Goal: Task Accomplishment & Management: Use online tool/utility

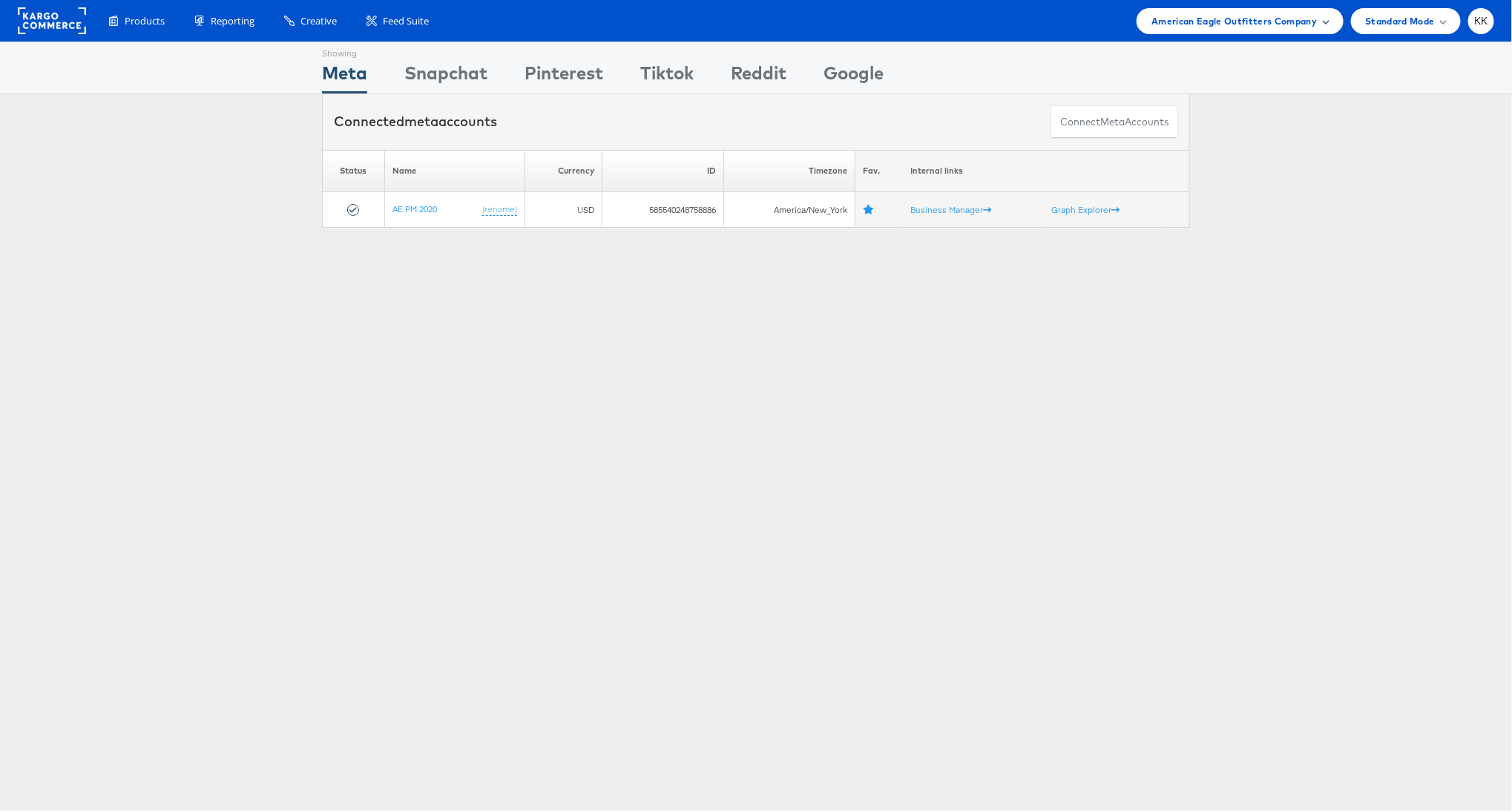
click at [1216, 24] on span "American Eagle Outfitters Company" at bounding box center [1234, 21] width 165 height 16
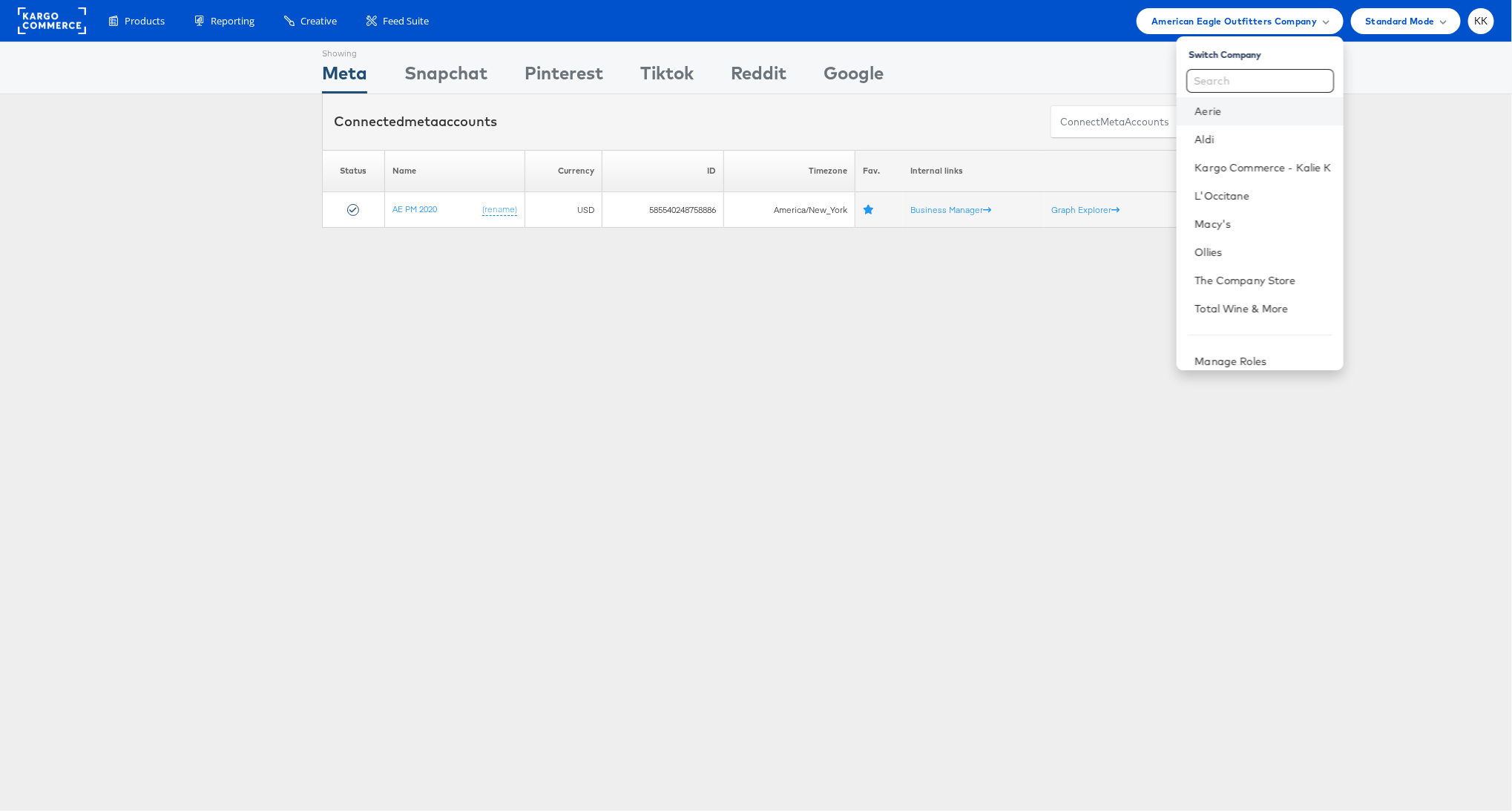
click at [1232, 99] on li "Aerie" at bounding box center [1260, 112] width 166 height 29
click at [1232, 118] on li "Aerie" at bounding box center [1260, 112] width 166 height 29
click at [1216, 112] on link "Aerie" at bounding box center [1263, 112] width 137 height 15
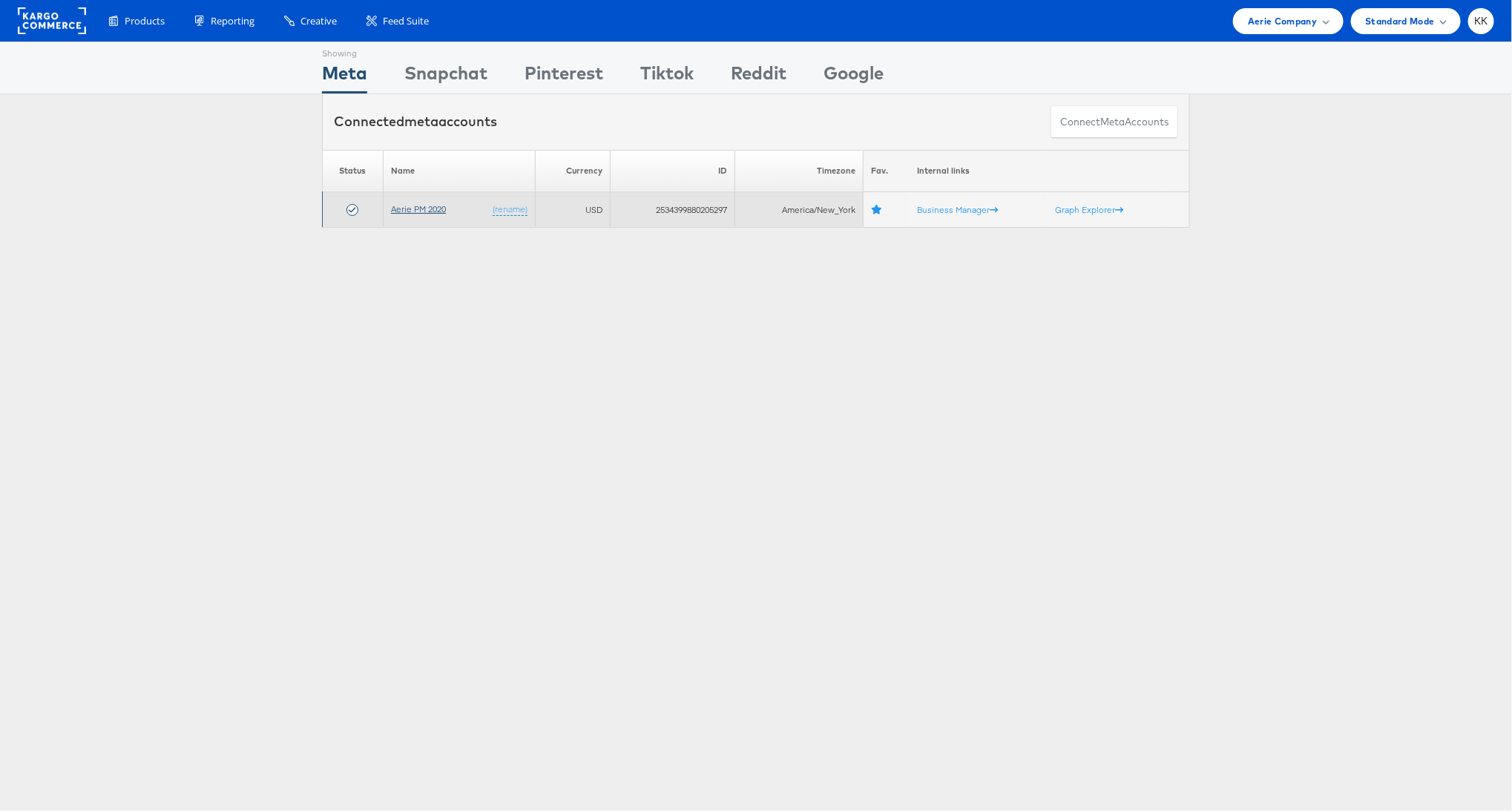
click at [434, 207] on link "Aerie PM 2020" at bounding box center [418, 208] width 55 height 11
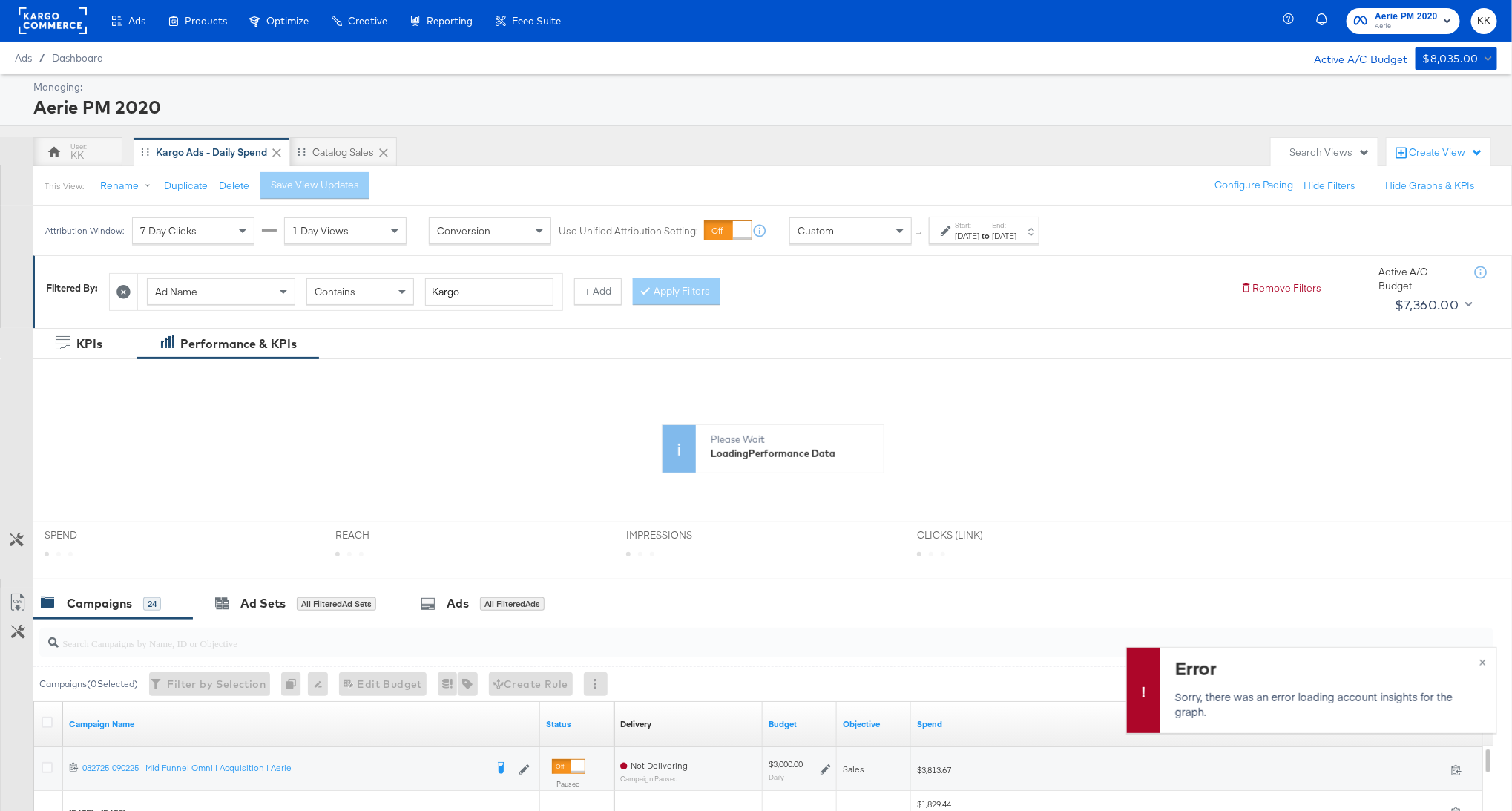
click at [976, 237] on div "[DATE]" at bounding box center [966, 236] width 24 height 12
click at [1039, 235] on div "Start: Sep 1st 2025 to End: Sep 7th 2025" at bounding box center [985, 230] width 111 height 28
click at [1017, 235] on div "Sep 7th 2025" at bounding box center [1004, 236] width 24 height 12
click at [961, 348] on input "September 7th 2025" at bounding box center [967, 348] width 156 height 27
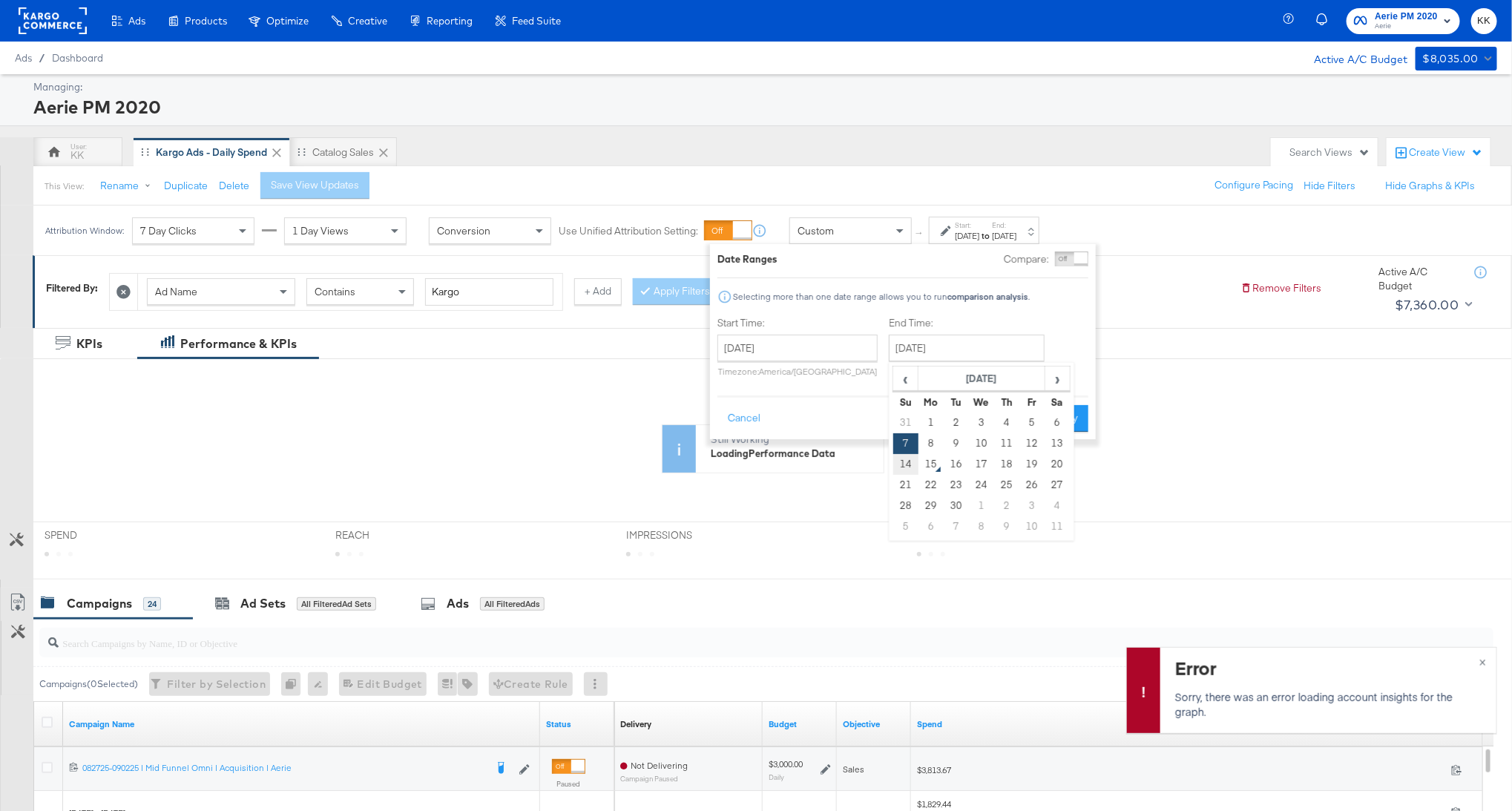
click at [894, 463] on td "14" at bounding box center [906, 464] width 25 height 21
type input "[DATE]"
click at [1070, 419] on button "Apply" at bounding box center [1070, 419] width 47 height 27
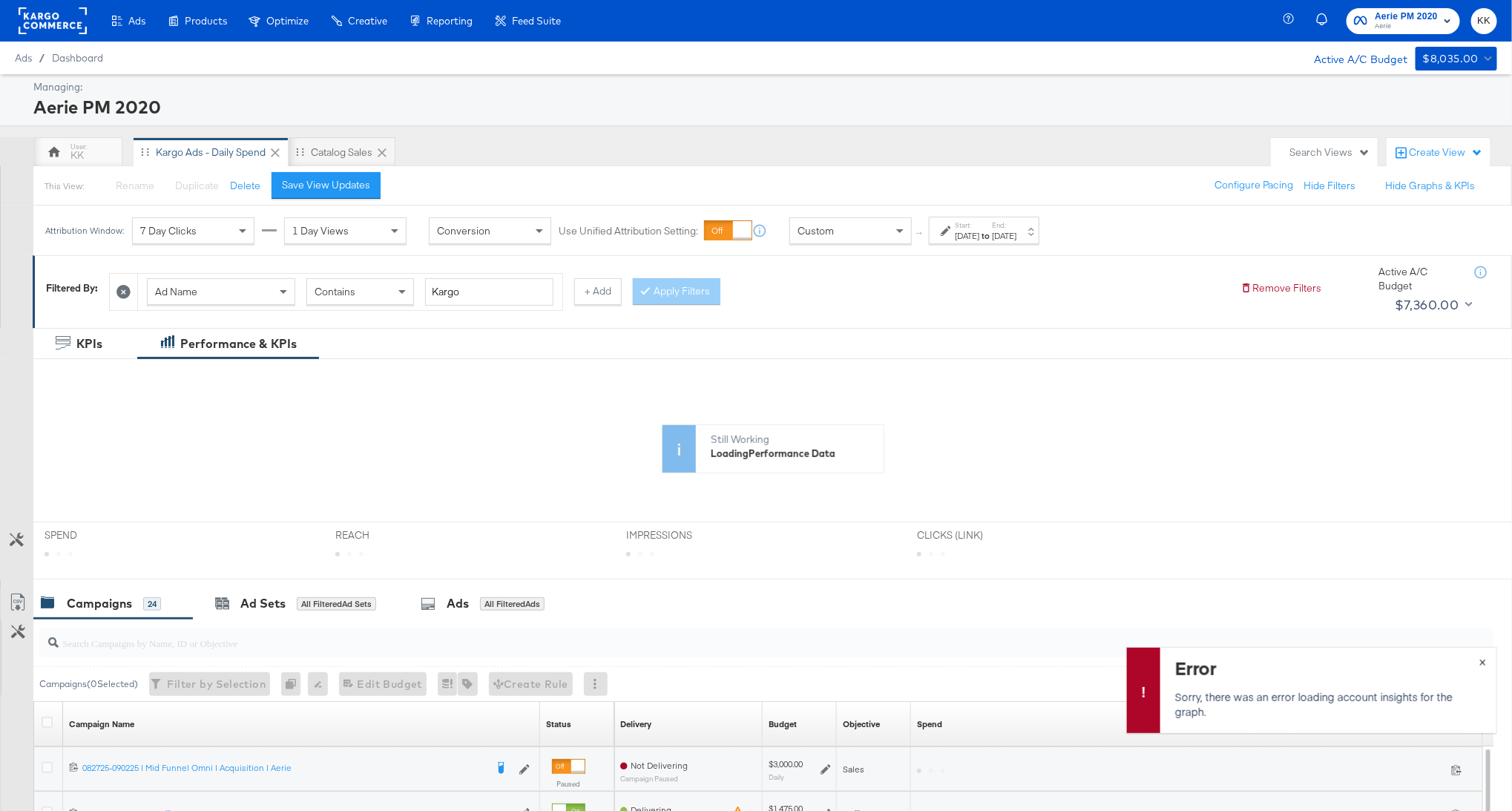
click at [1484, 660] on span "×" at bounding box center [1483, 661] width 7 height 17
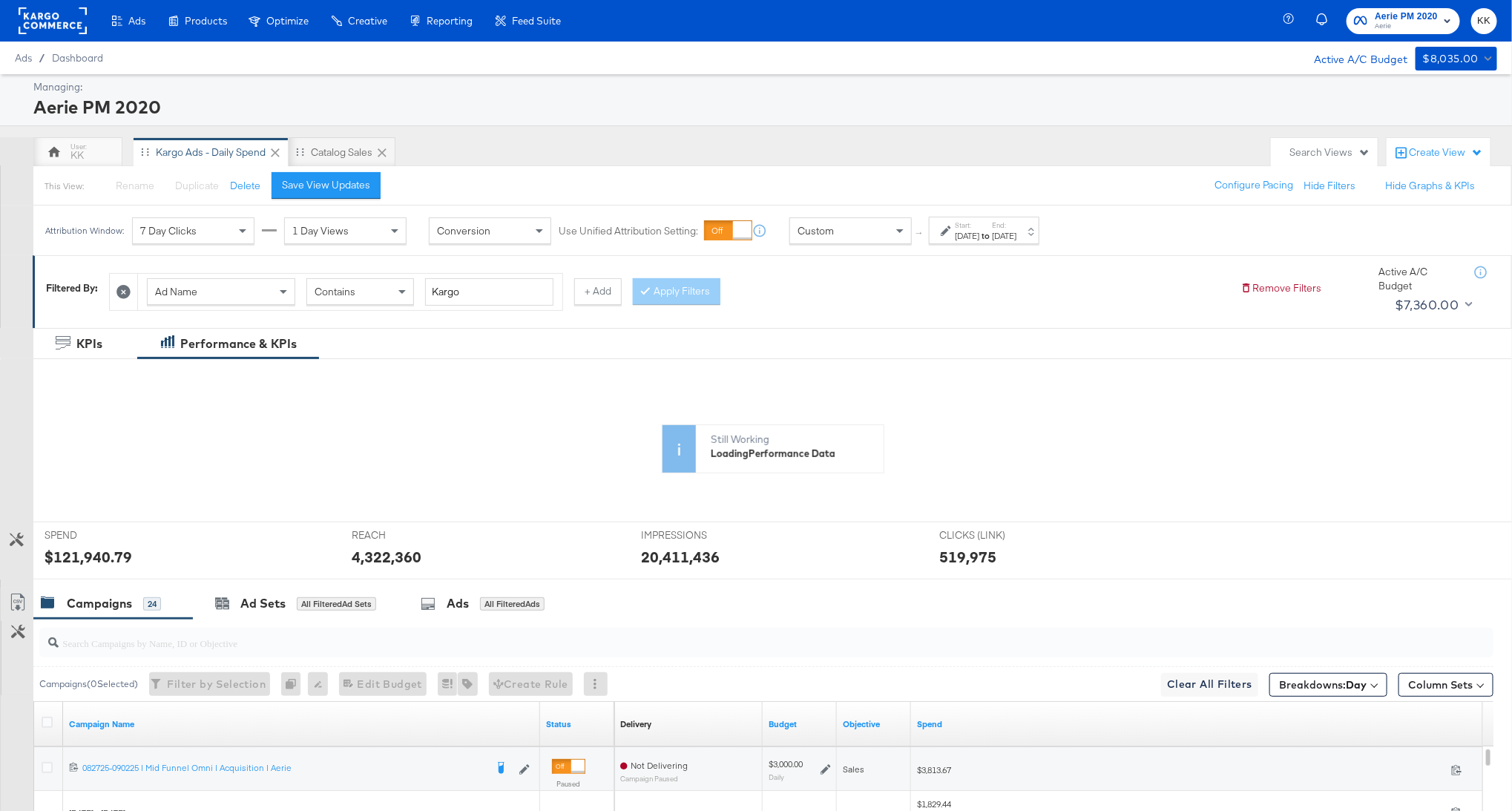
click at [361, 186] on div "Save View Updates" at bounding box center [326, 185] width 88 height 14
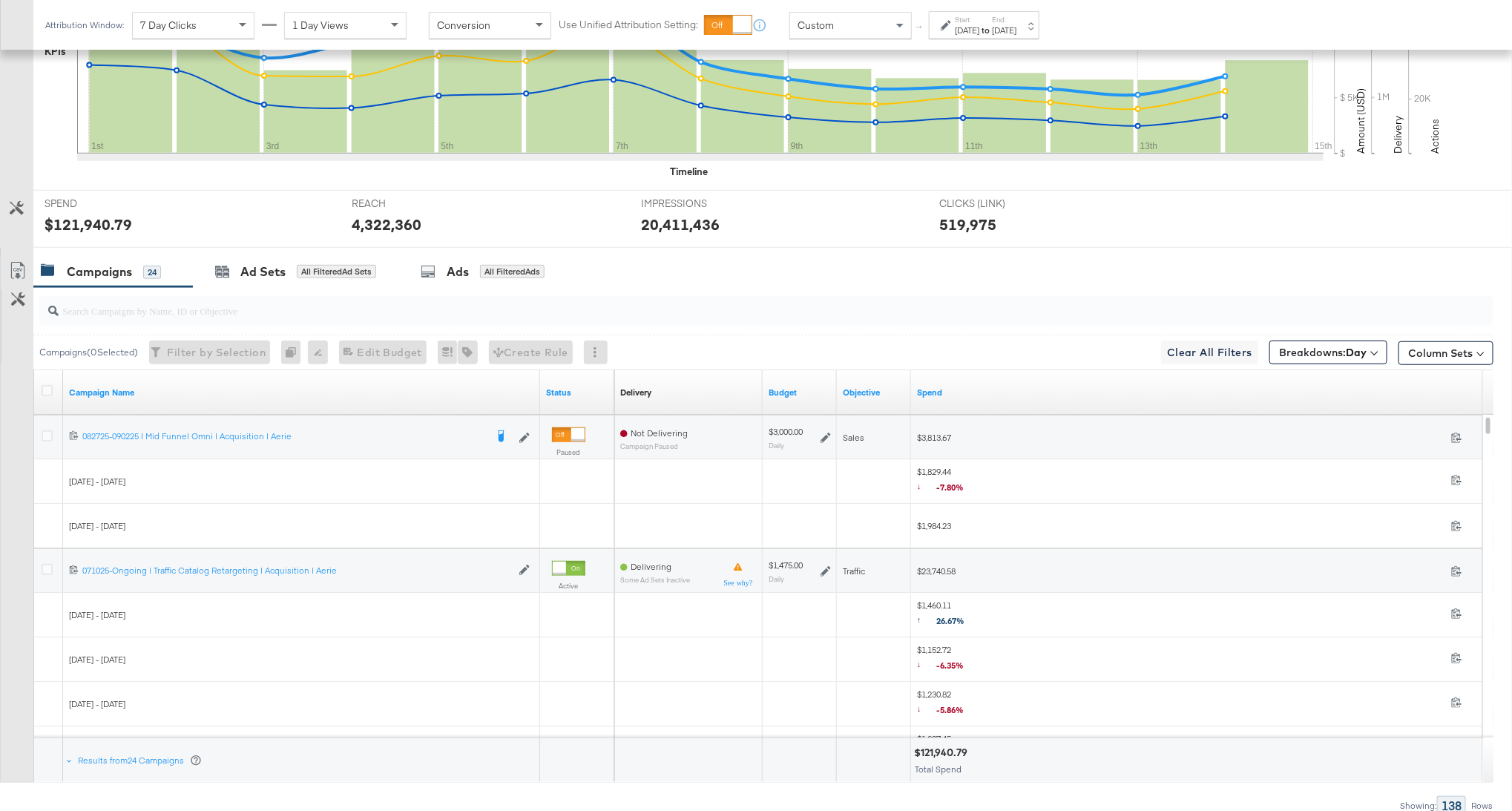
scroll to position [525, 0]
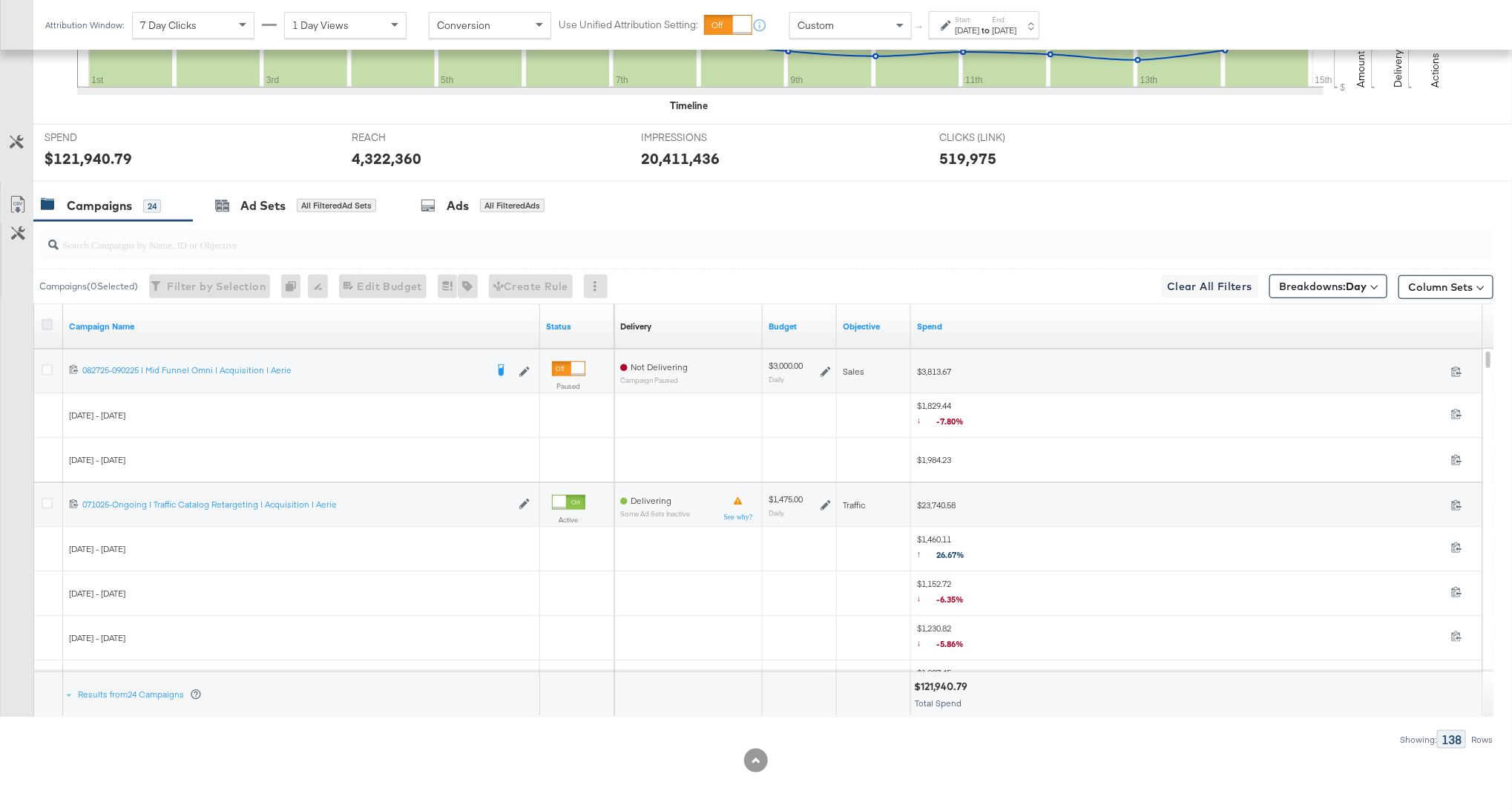
click at [47, 319] on icon at bounding box center [46, 324] width 11 height 11
click at [0, 0] on input "checkbox" at bounding box center [0, 0] width 0 height 0
click at [18, 197] on icon at bounding box center [18, 204] width 18 height 18
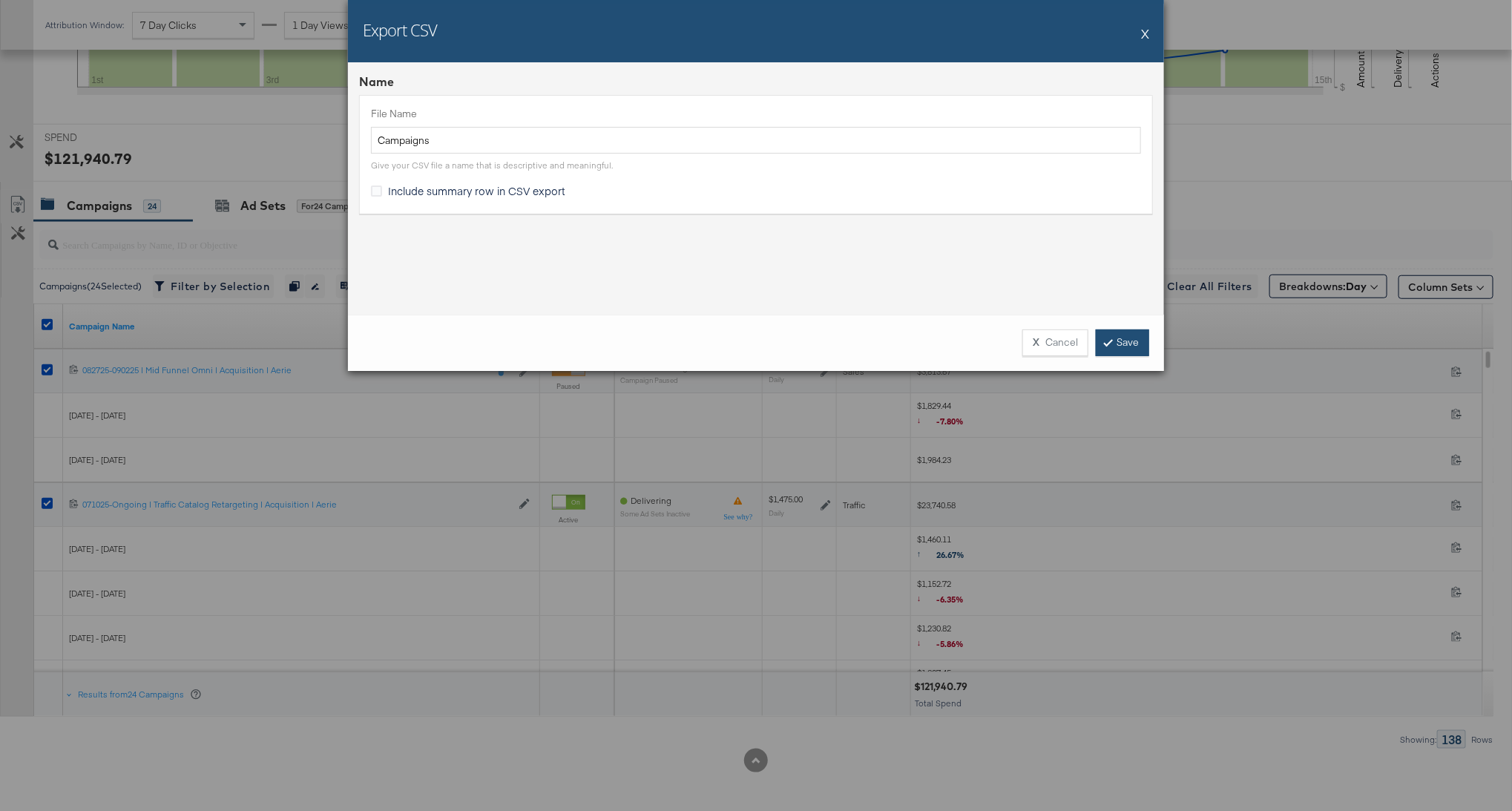
click at [1108, 340] on icon at bounding box center [1108, 342] width 4 height 9
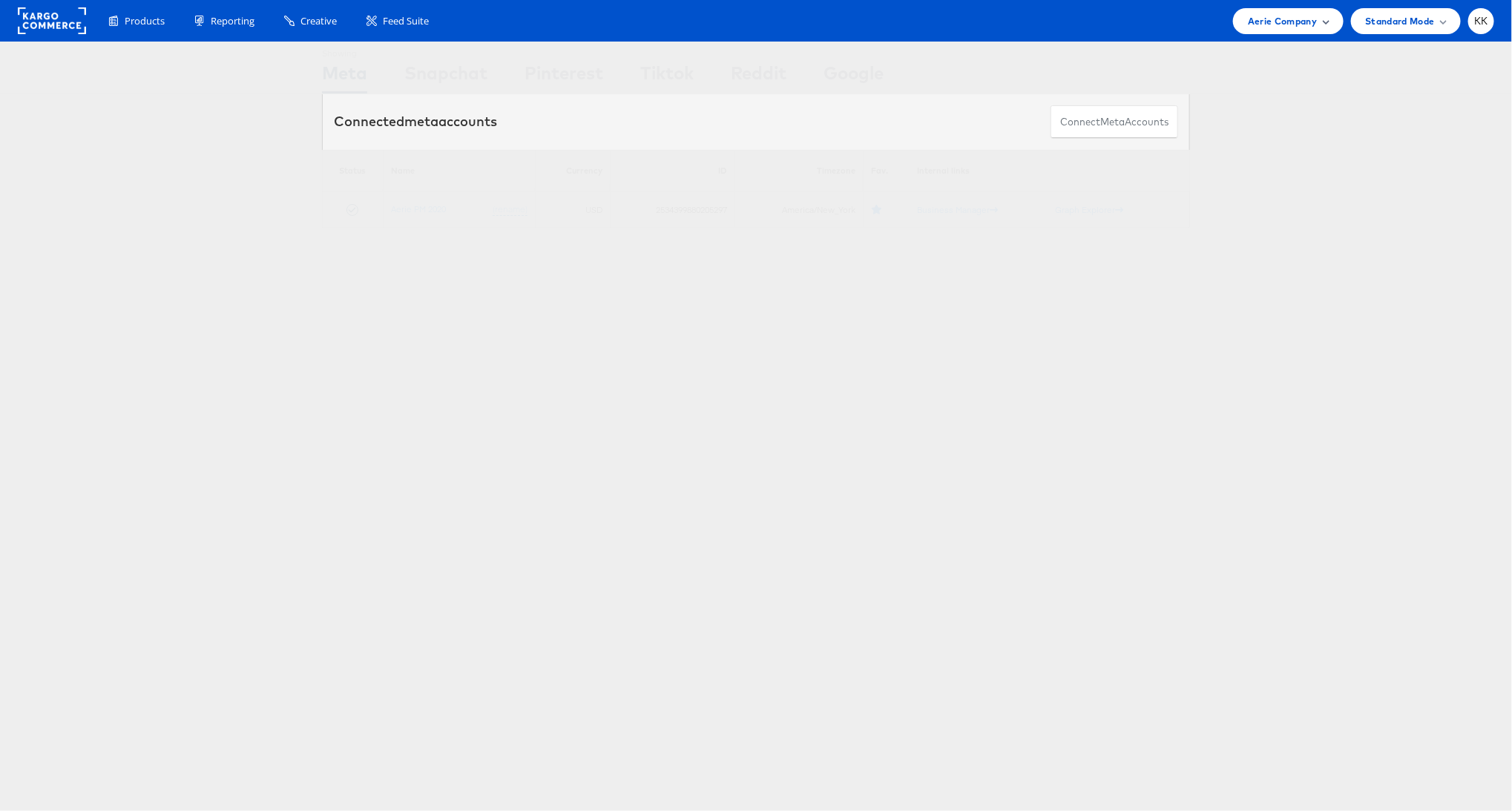
click at [1251, 26] on span "Aerie Company" at bounding box center [1283, 21] width 69 height 16
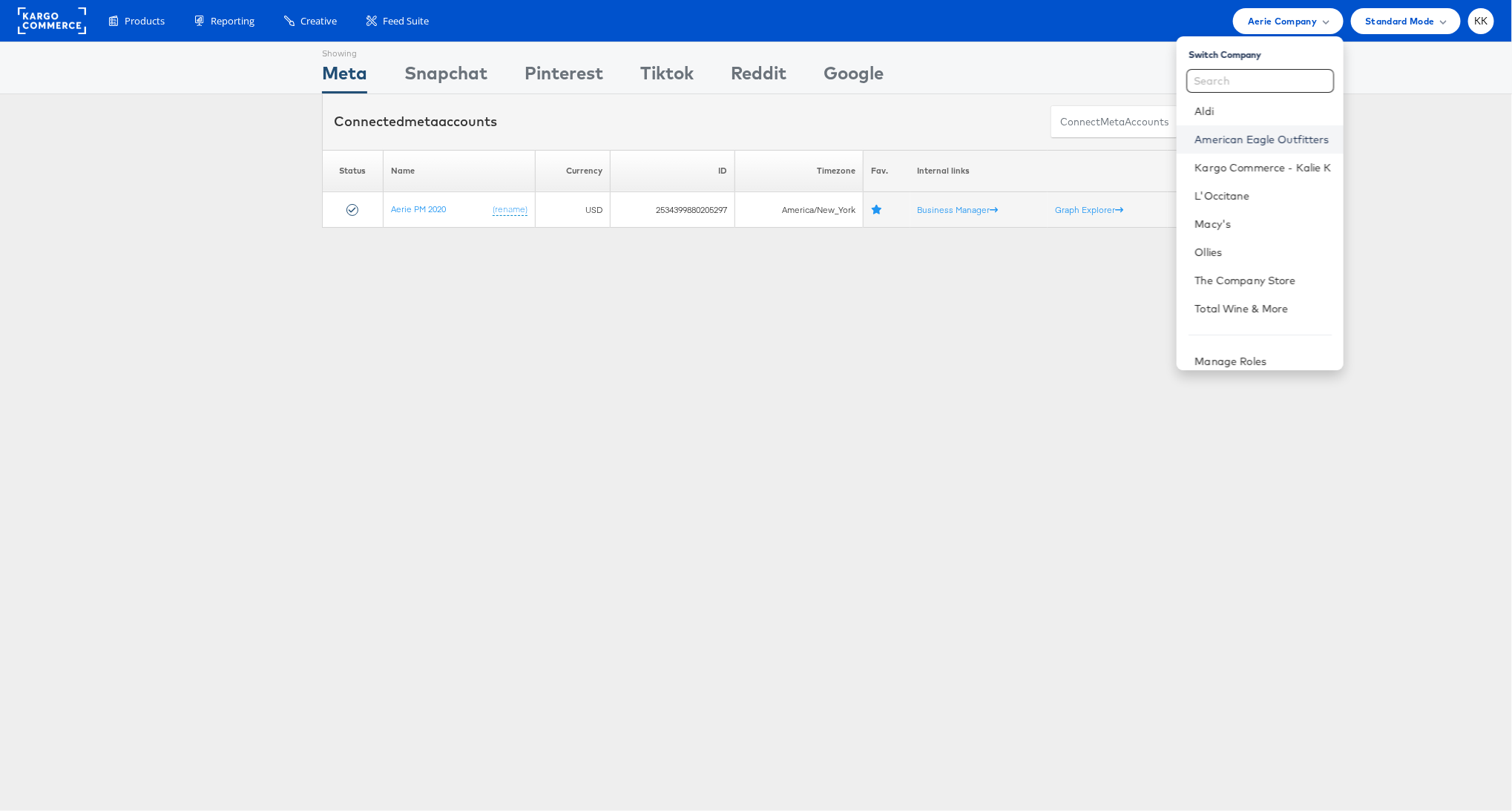
click at [1254, 134] on link "American Eagle Outfitters" at bounding box center [1263, 139] width 137 height 15
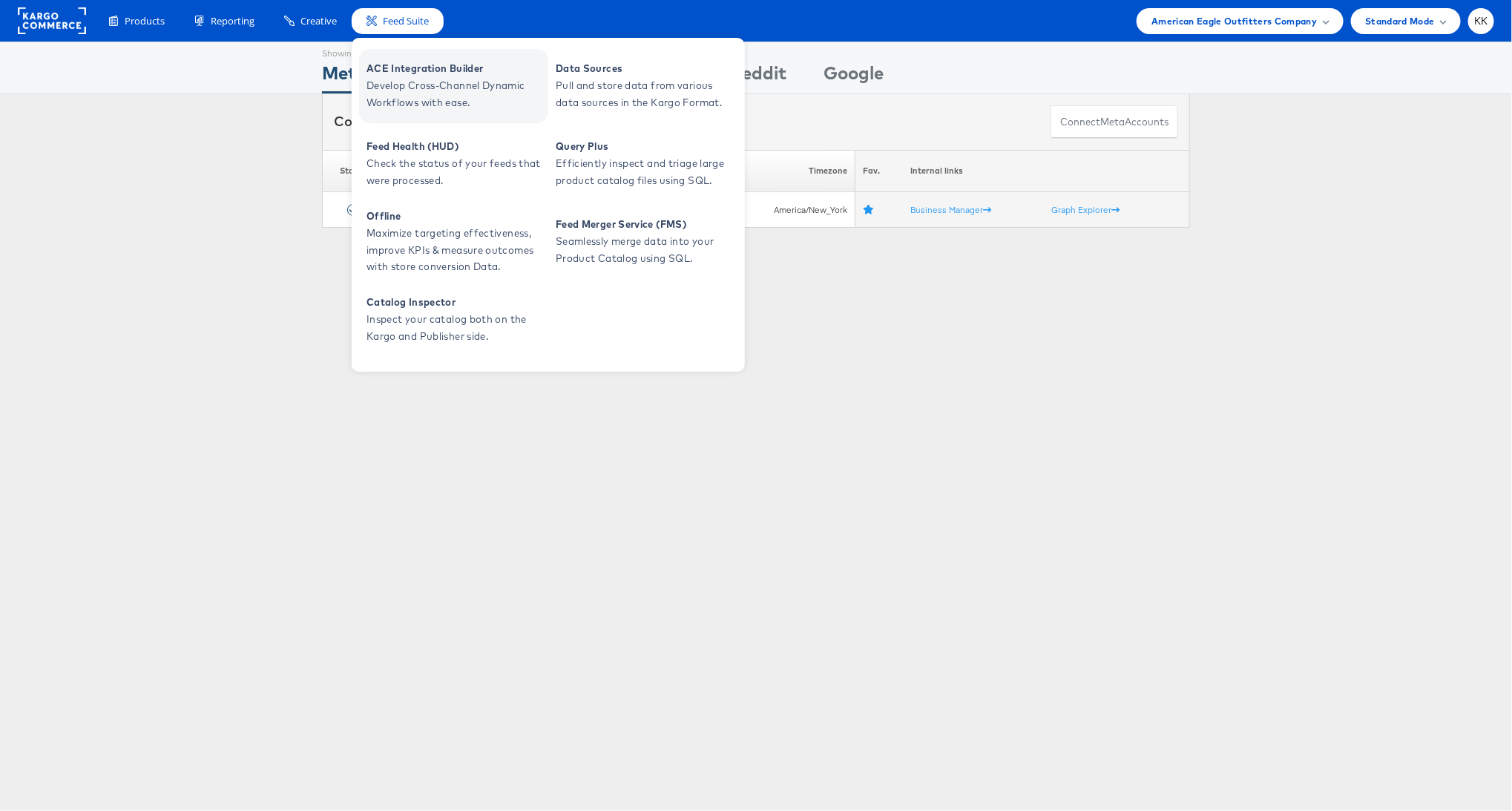
click at [401, 79] on span "Develop Cross-Channel Dynamic Workflows with ease." at bounding box center [456, 94] width 178 height 34
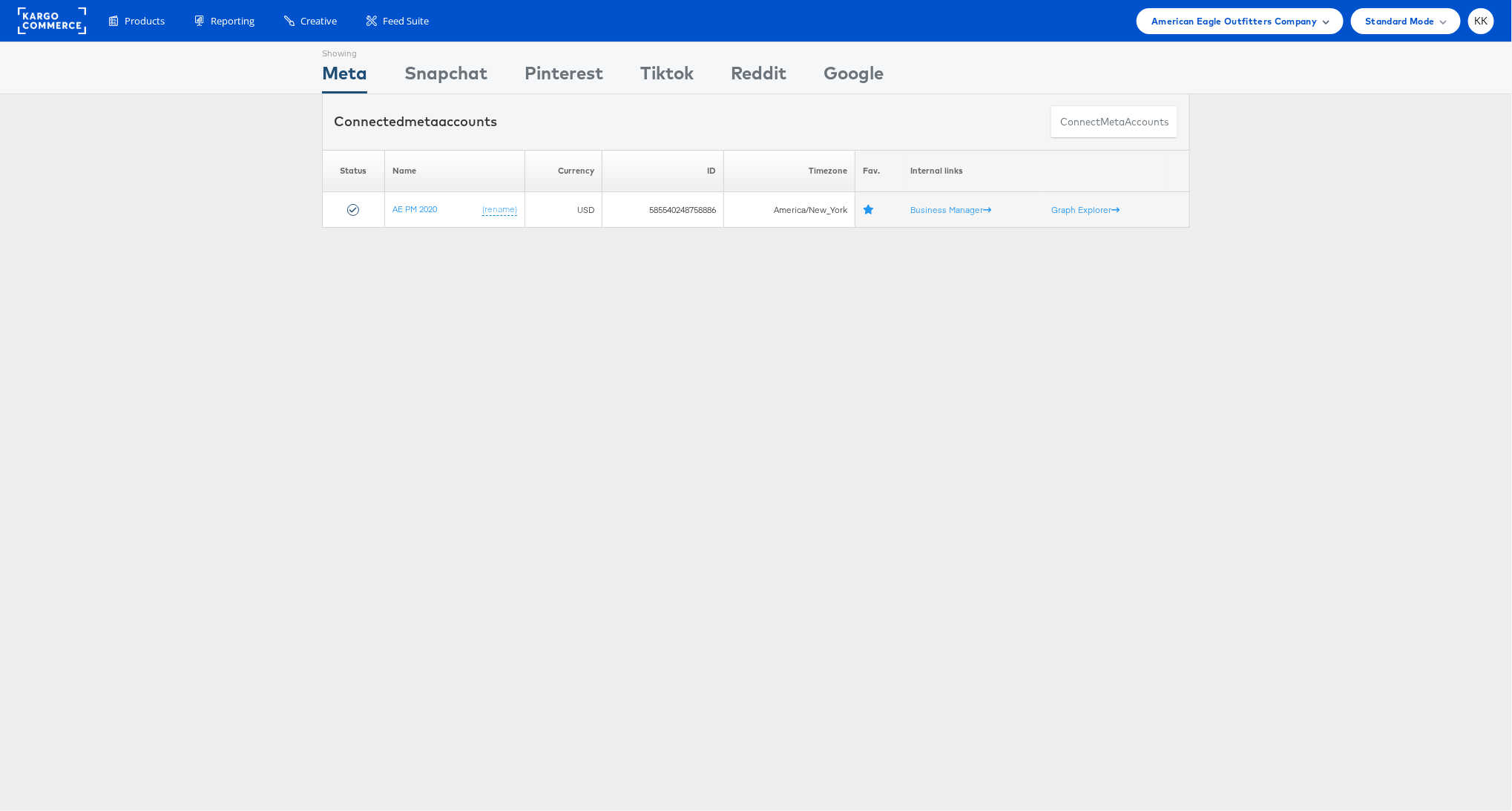
click at [1185, 33] on div "American Eagle Outfitters Company" at bounding box center [1240, 21] width 207 height 26
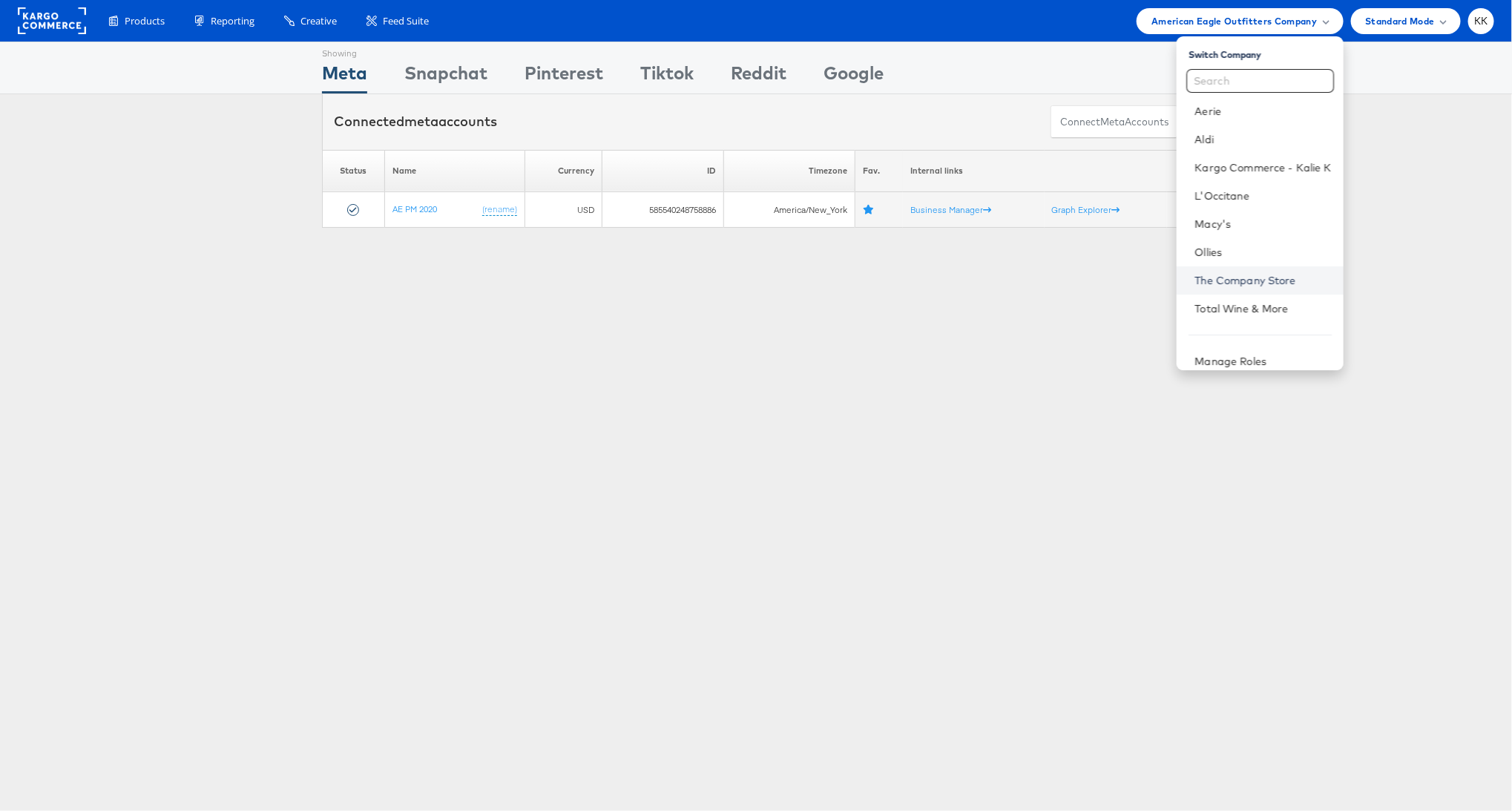
click at [1260, 284] on link "The Company Store" at bounding box center [1263, 280] width 137 height 15
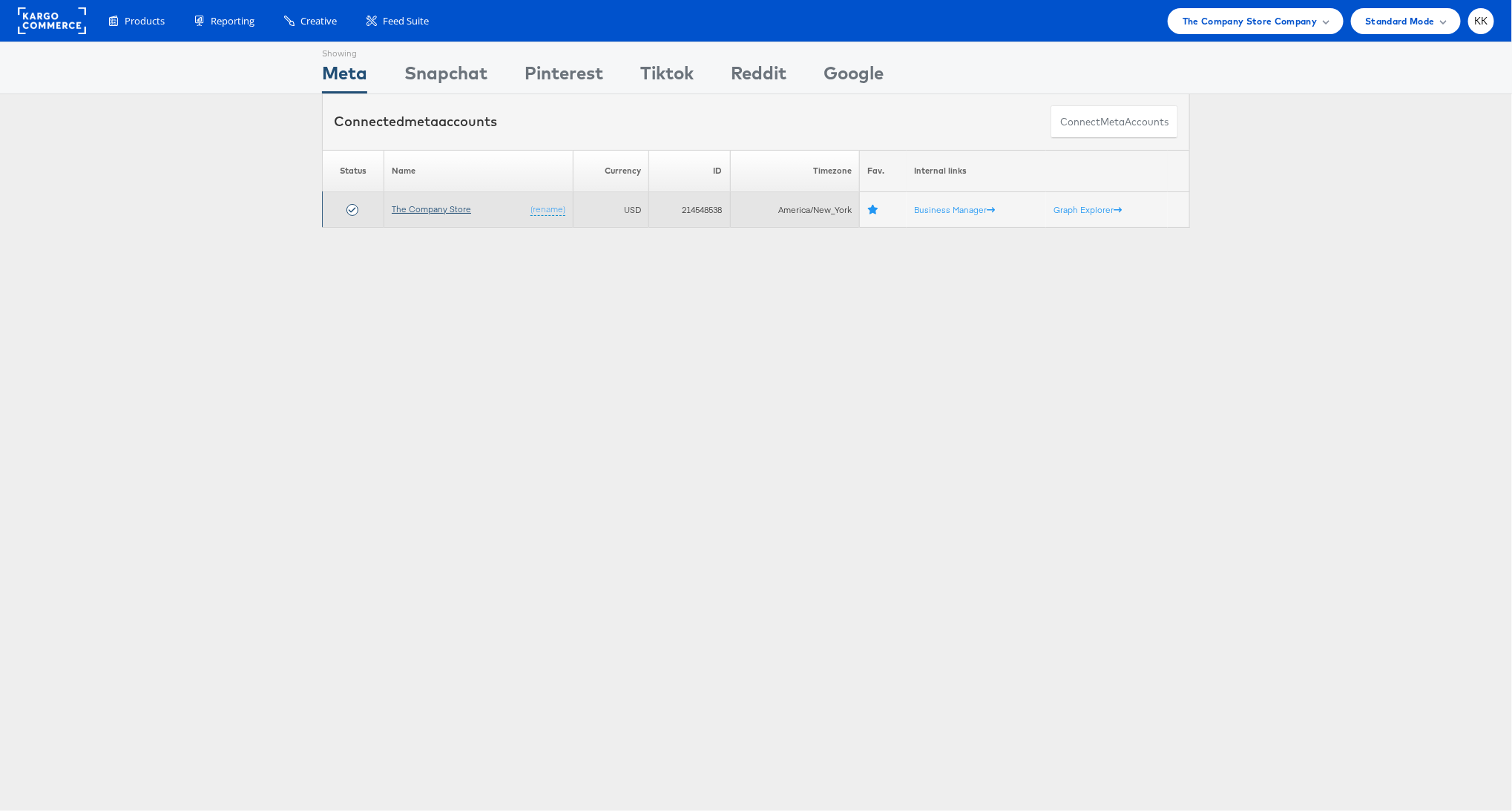
click at [424, 211] on link "The Company Store" at bounding box center [432, 208] width 80 height 11
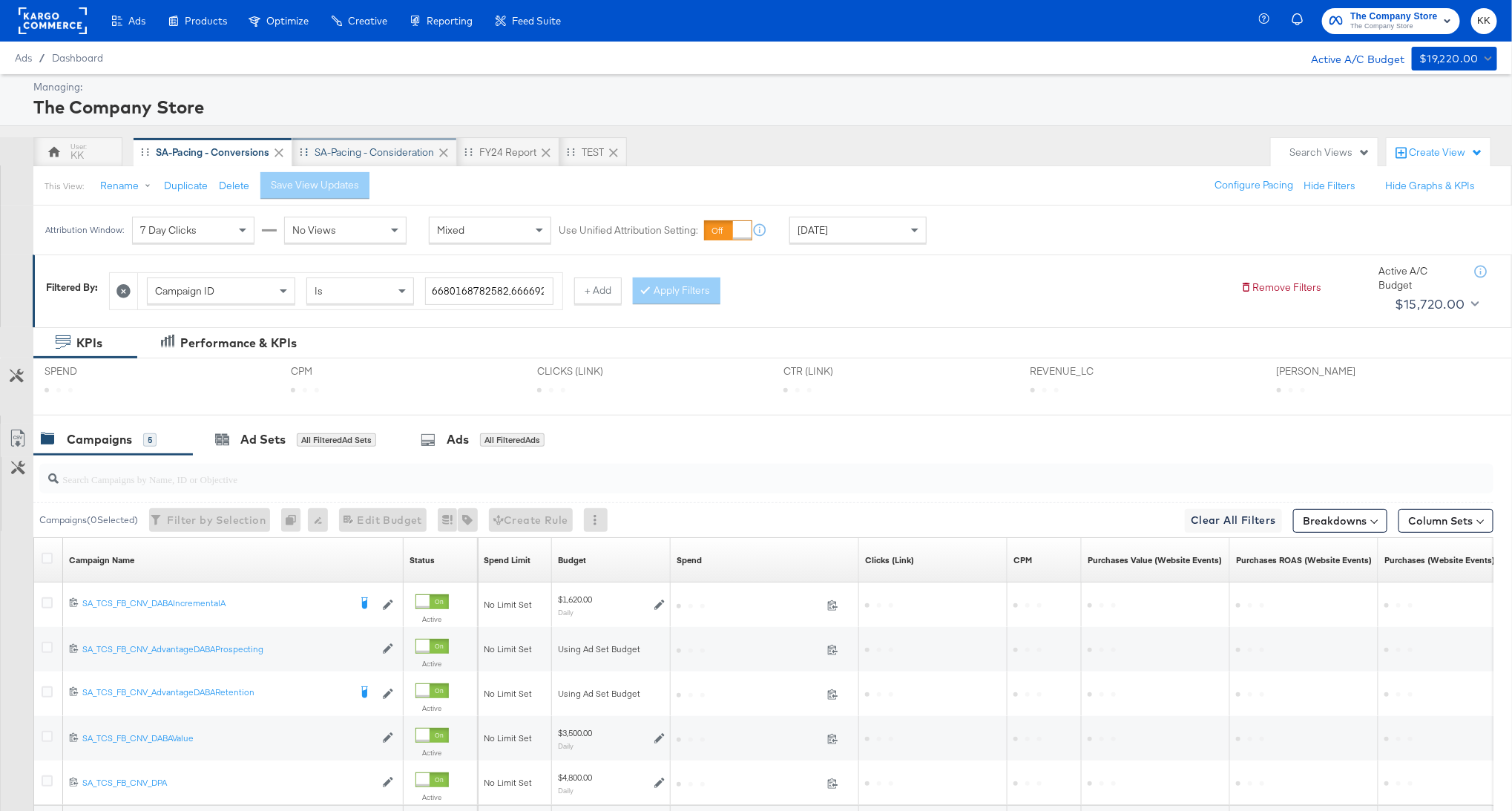
click at [384, 147] on div "SA-Pacing - Consideration" at bounding box center [374, 152] width 119 height 14
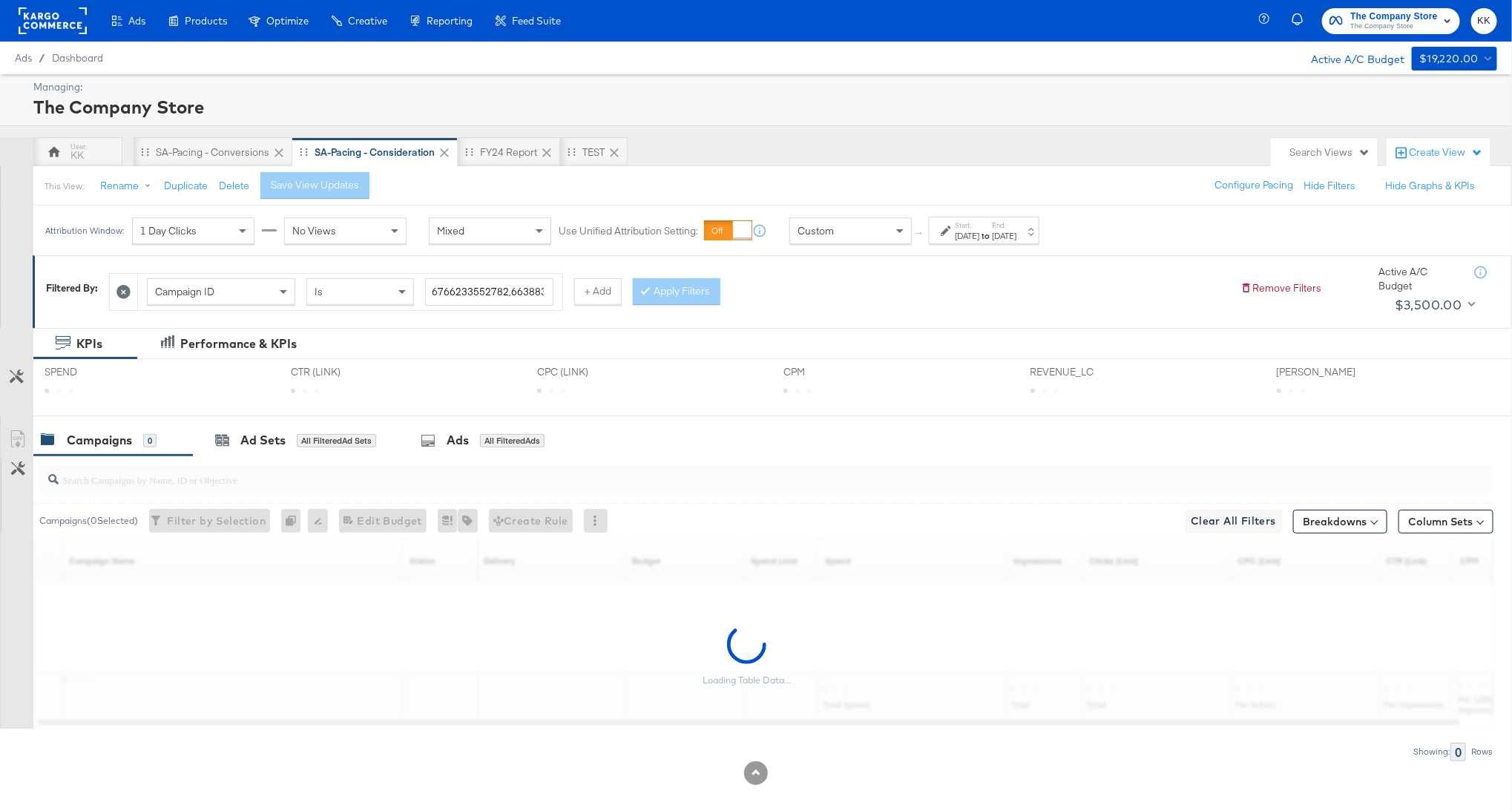
click at [1017, 237] on div "[DATE]" at bounding box center [1004, 236] width 24 height 12
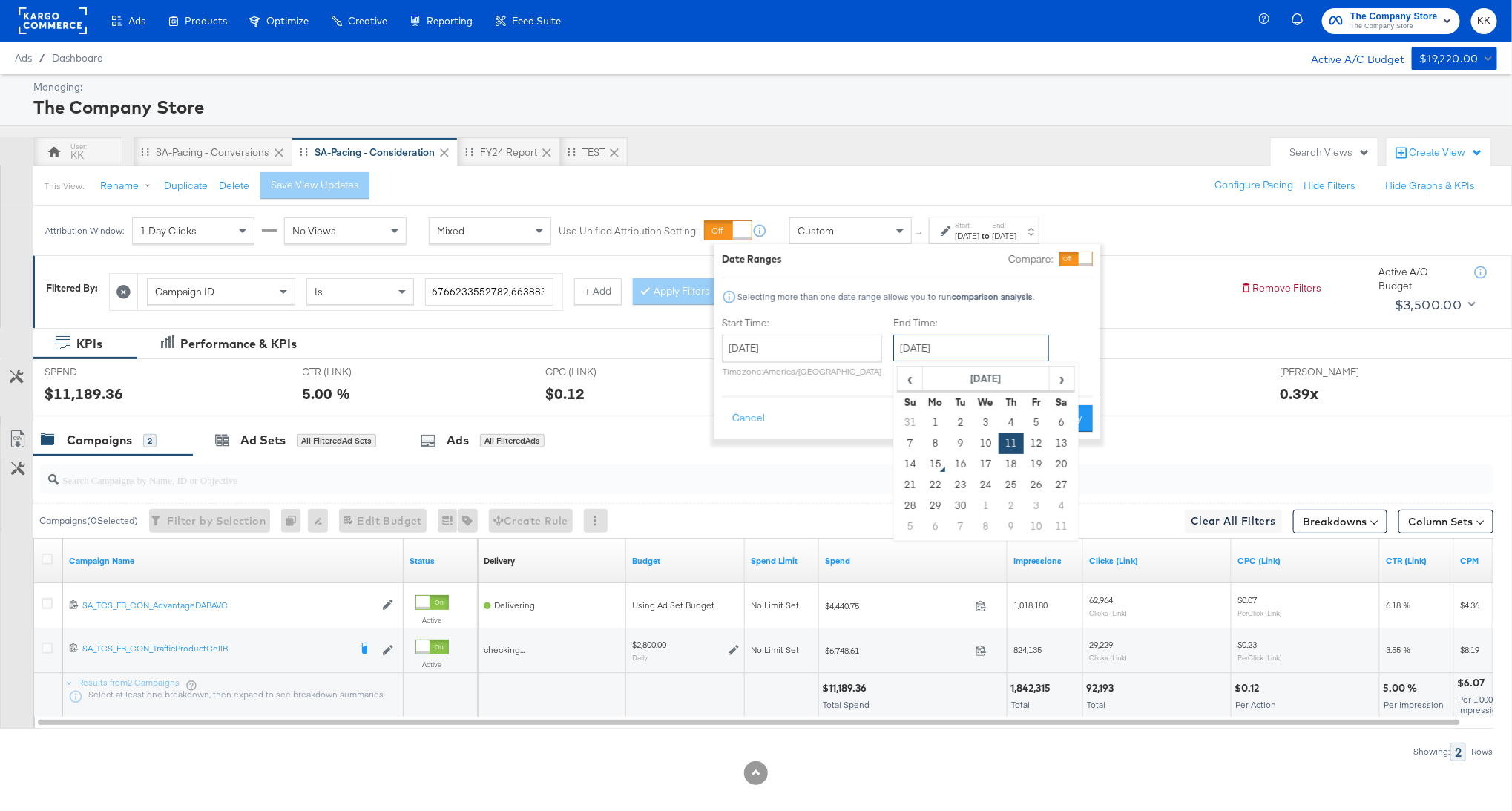
click at [955, 347] on input "[DATE]" at bounding box center [971, 348] width 156 height 27
click at [905, 462] on td "14" at bounding box center [910, 464] width 25 height 21
type input "[DATE]"
click at [1090, 404] on div "Cancel Apply" at bounding box center [908, 413] width 371 height 36
click at [1088, 406] on button "Apply" at bounding box center [1070, 419] width 47 height 27
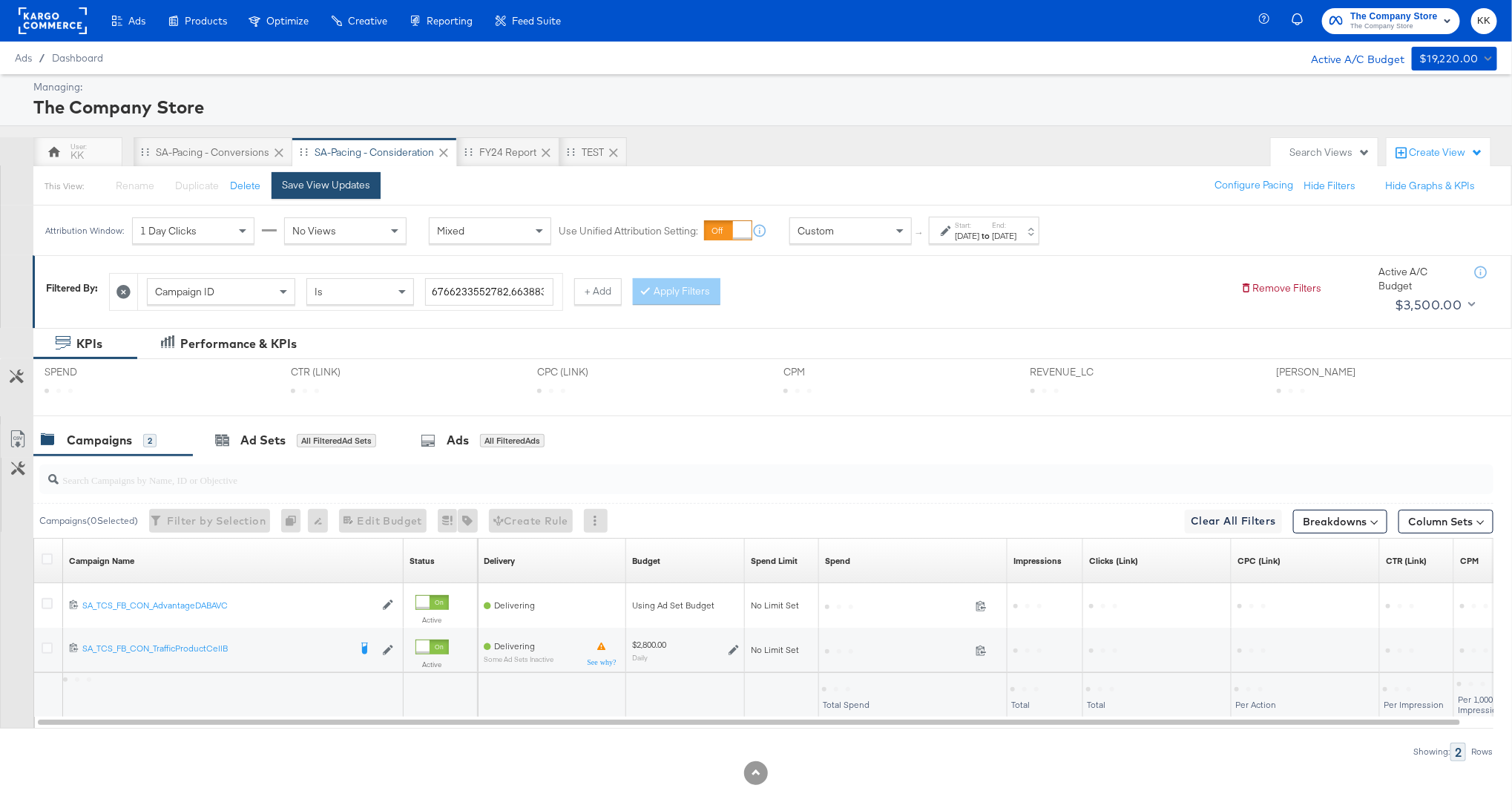
click at [358, 184] on div "Save View Updates" at bounding box center [326, 185] width 88 height 14
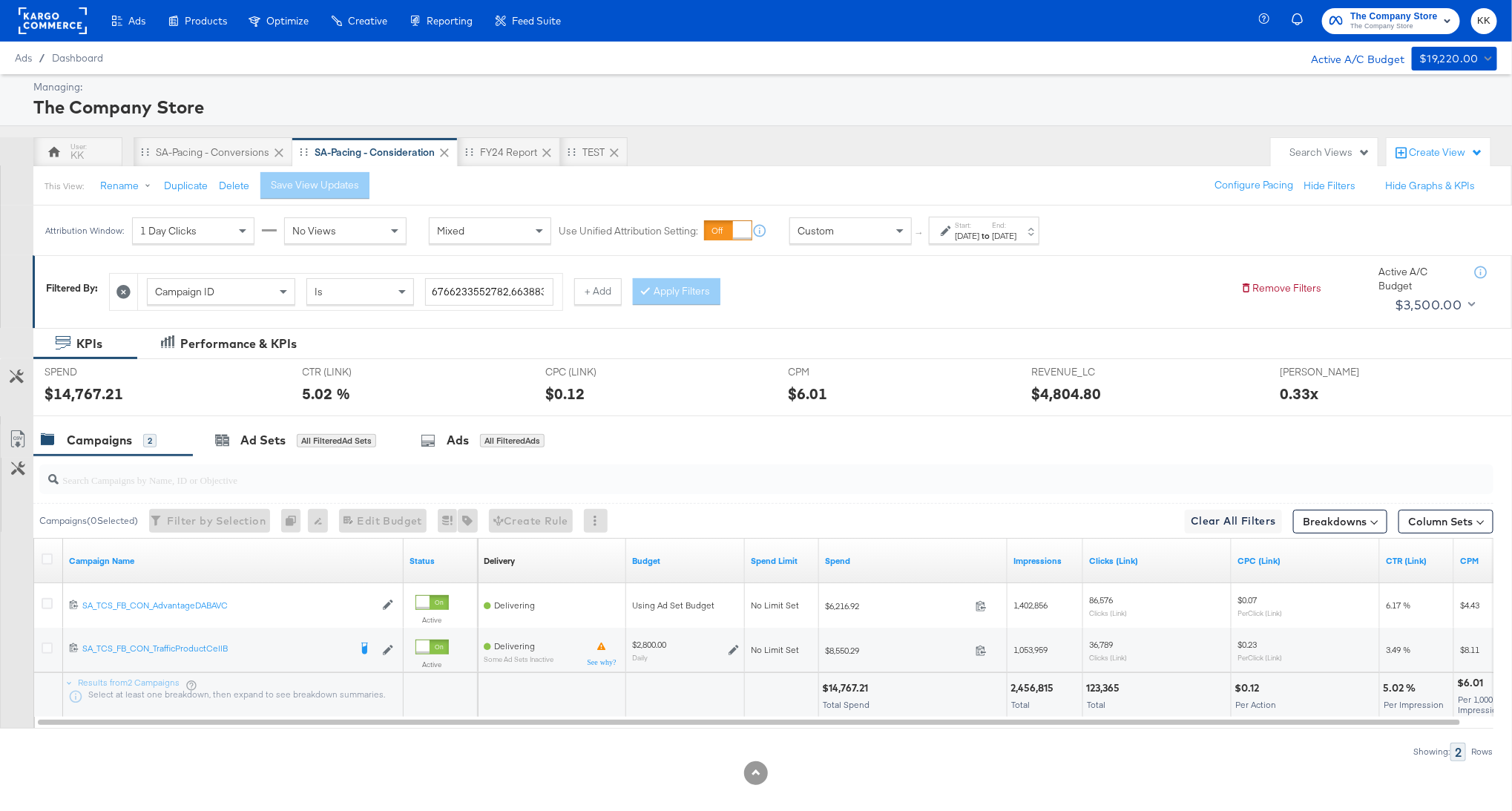
click at [848, 683] on div "$14,767.21" at bounding box center [847, 688] width 50 height 14
copy div "14,767.21"
drag, startPoint x: 798, startPoint y: 222, endPoint x: 798, endPoint y: 233, distance: 11.0
click at [798, 224] on span "Custom" at bounding box center [815, 231] width 36 height 13
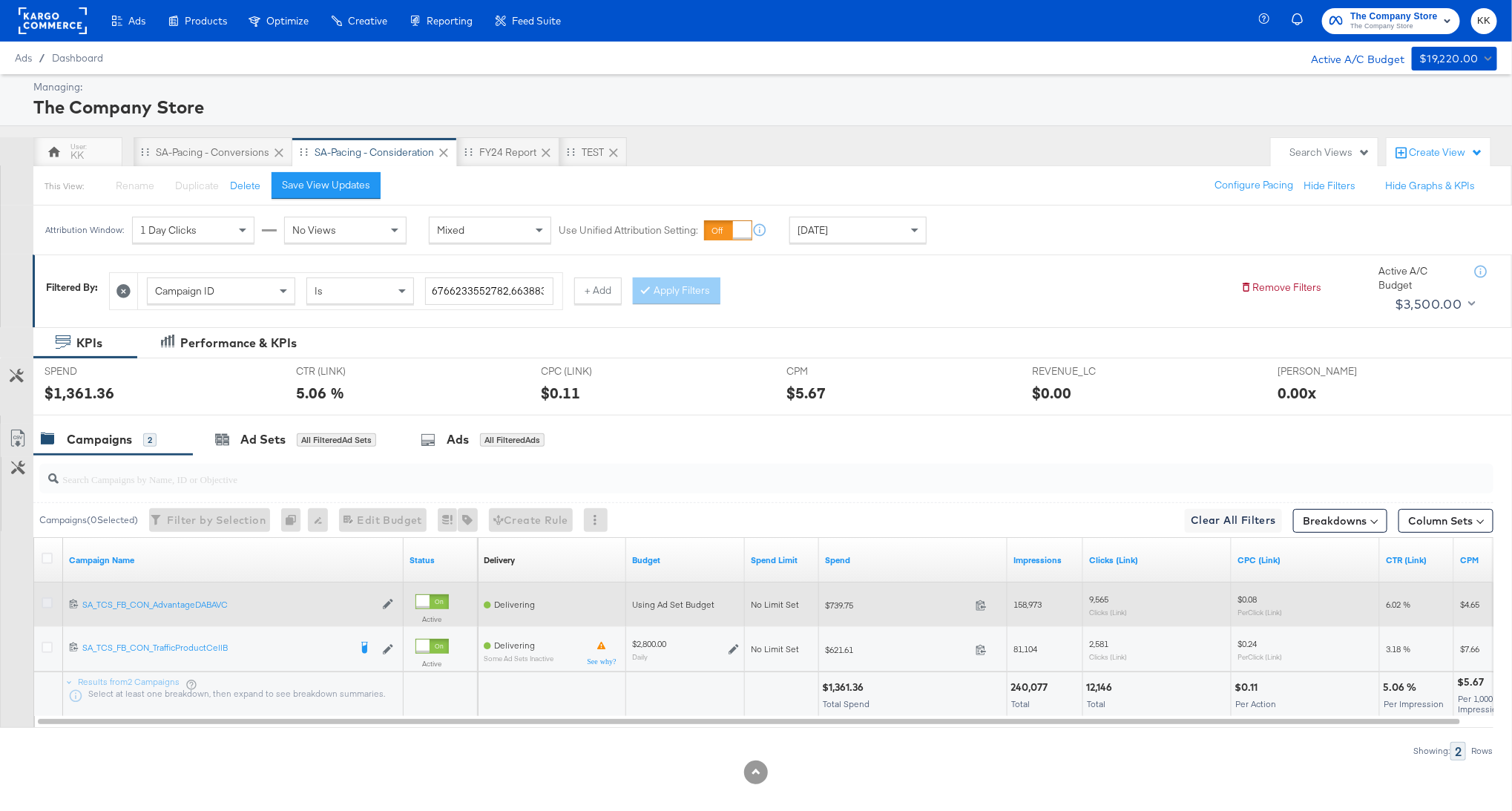
click at [48, 599] on icon at bounding box center [46, 602] width 11 height 11
click at [0, 0] on input "checkbox" at bounding box center [0, 0] width 0 height 0
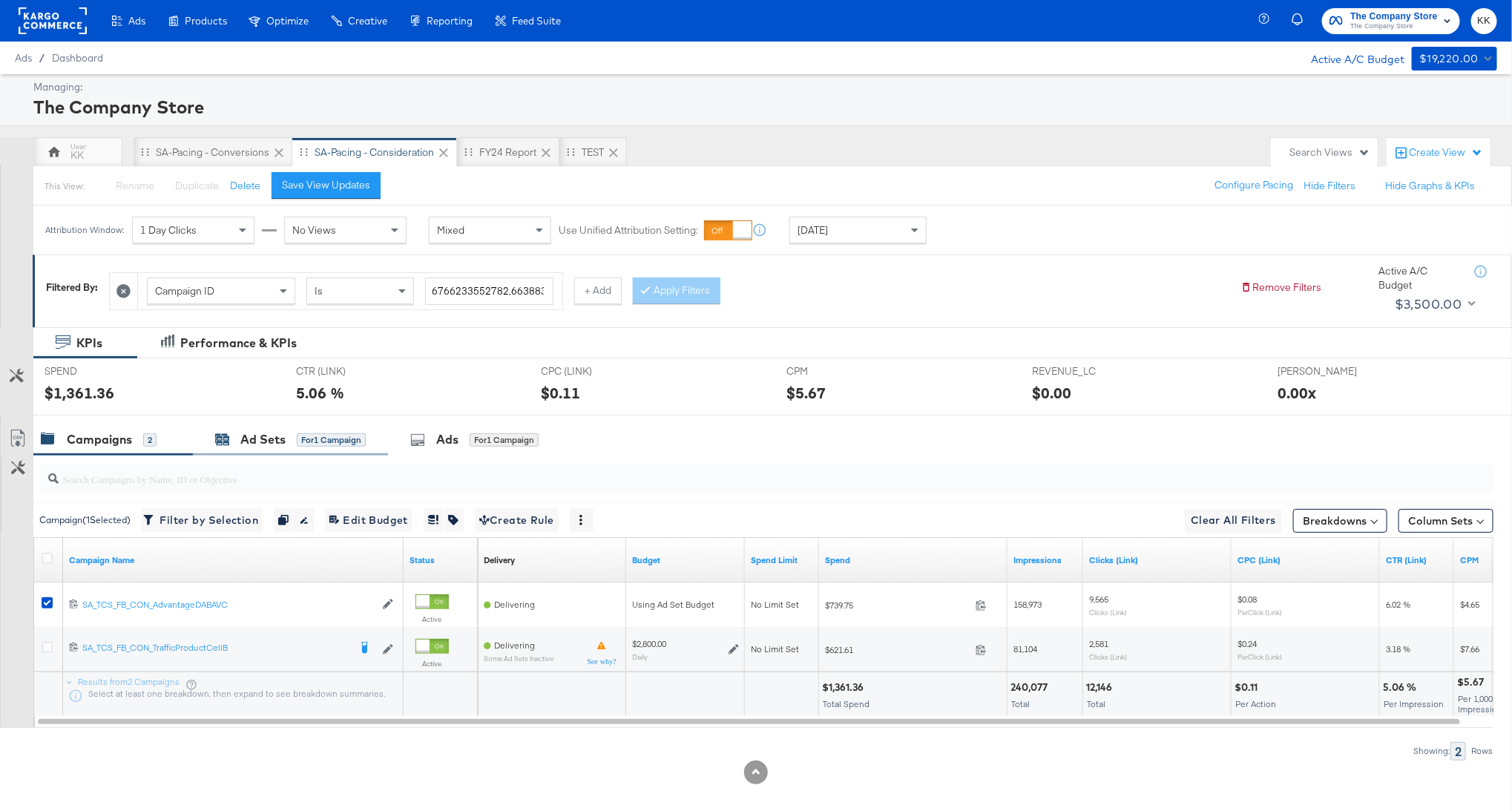
click at [278, 432] on div "Ad Sets" at bounding box center [263, 439] width 45 height 17
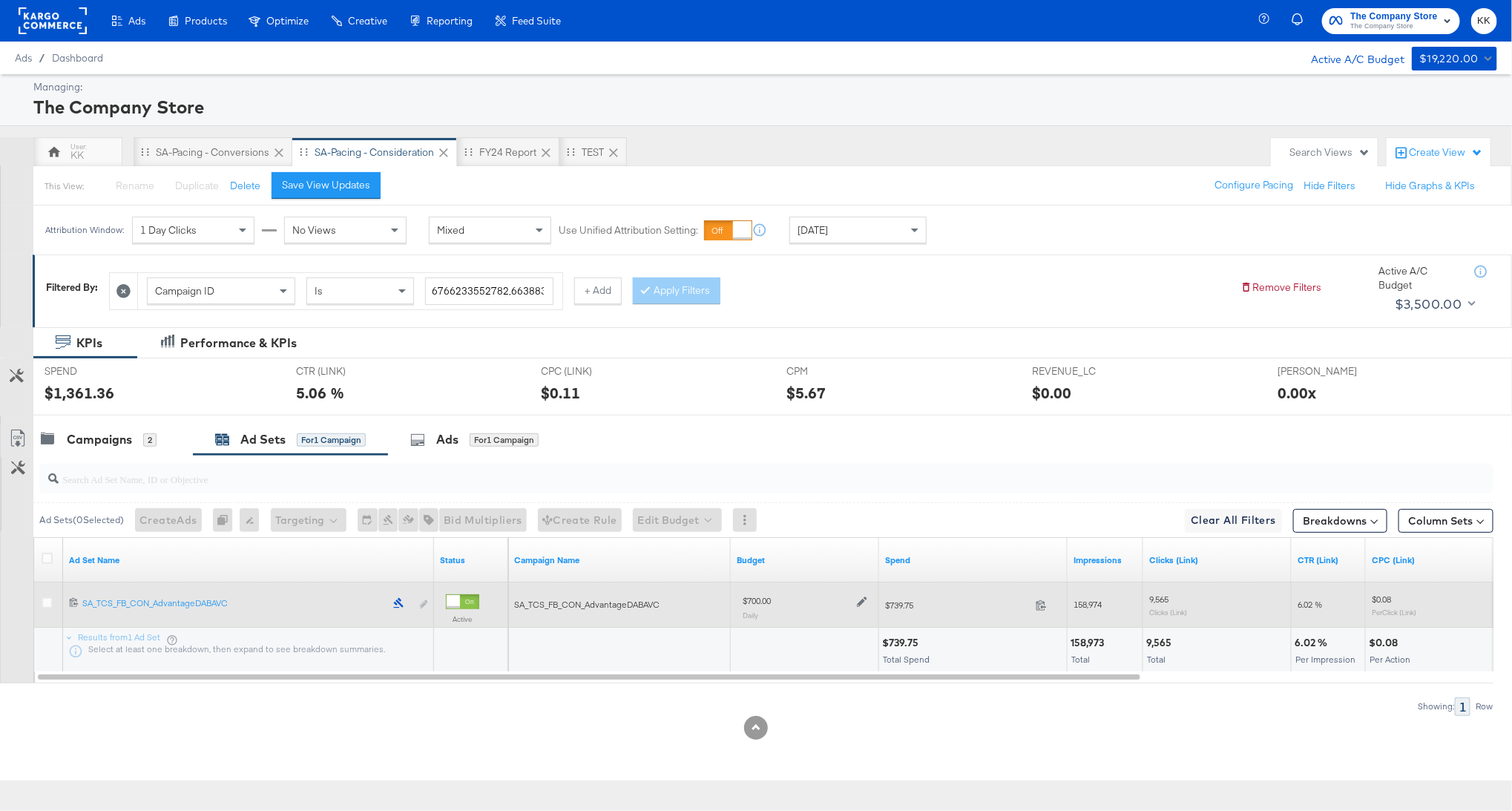
click at [861, 597] on icon at bounding box center [862, 602] width 10 height 10
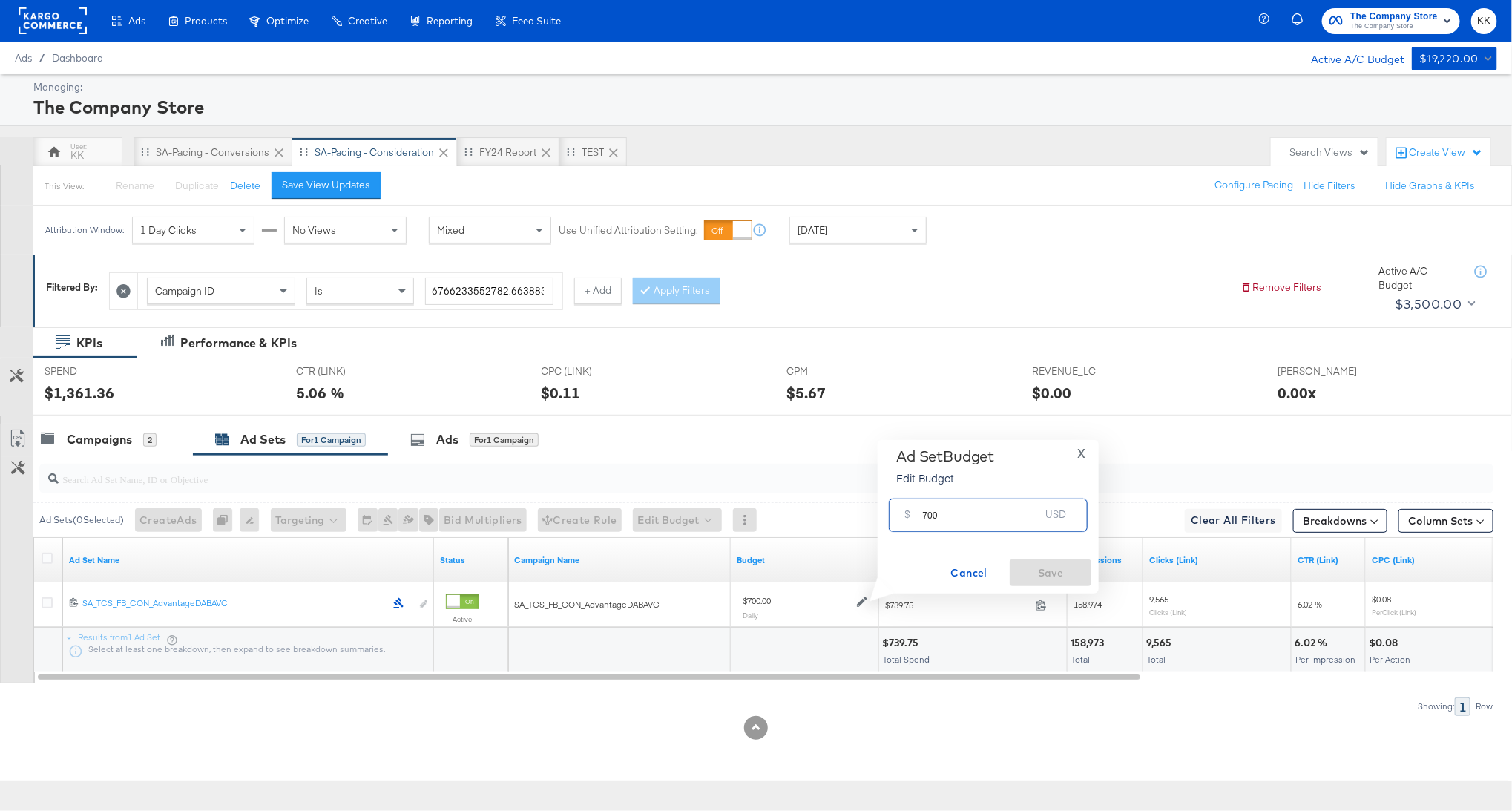
click at [925, 515] on input "700" at bounding box center [981, 510] width 118 height 32
type input "500"
click at [1050, 566] on span "Save" at bounding box center [1050, 573] width 70 height 18
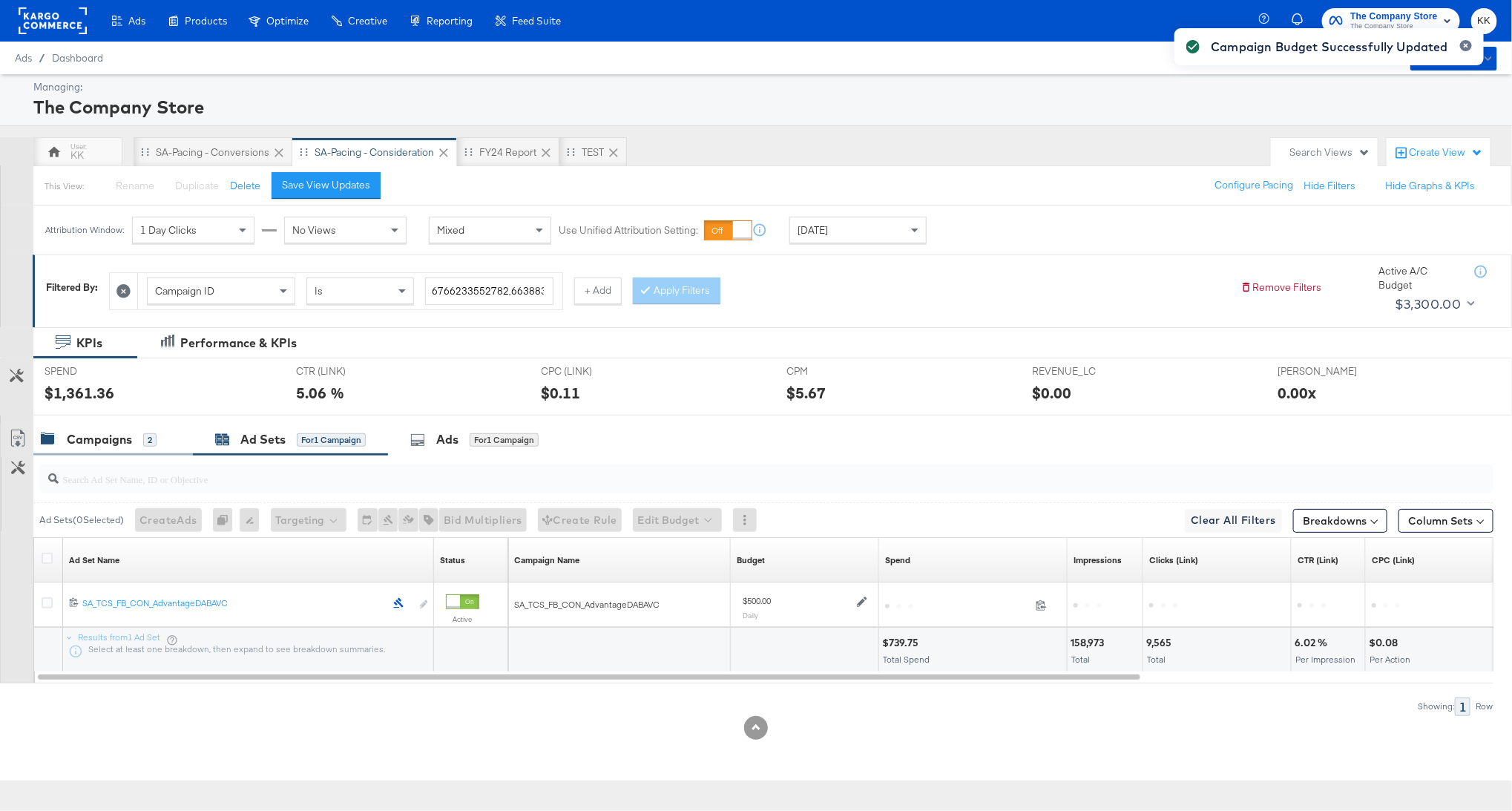
click at [127, 444] on div "Campaigns" at bounding box center [100, 439] width 65 height 17
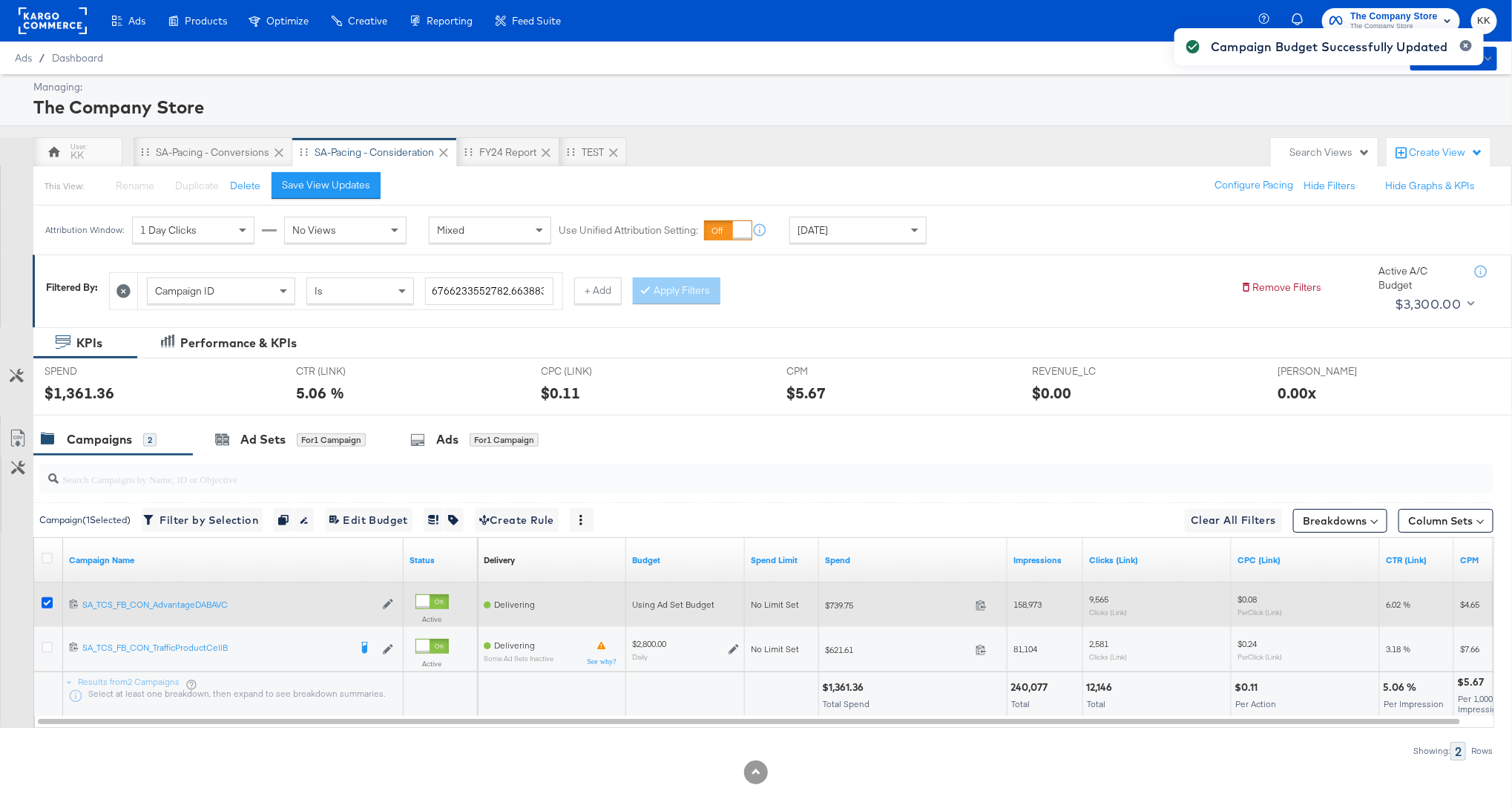
click at [50, 597] on icon at bounding box center [46, 602] width 11 height 11
click at [0, 0] on input "checkbox" at bounding box center [0, 0] width 0 height 0
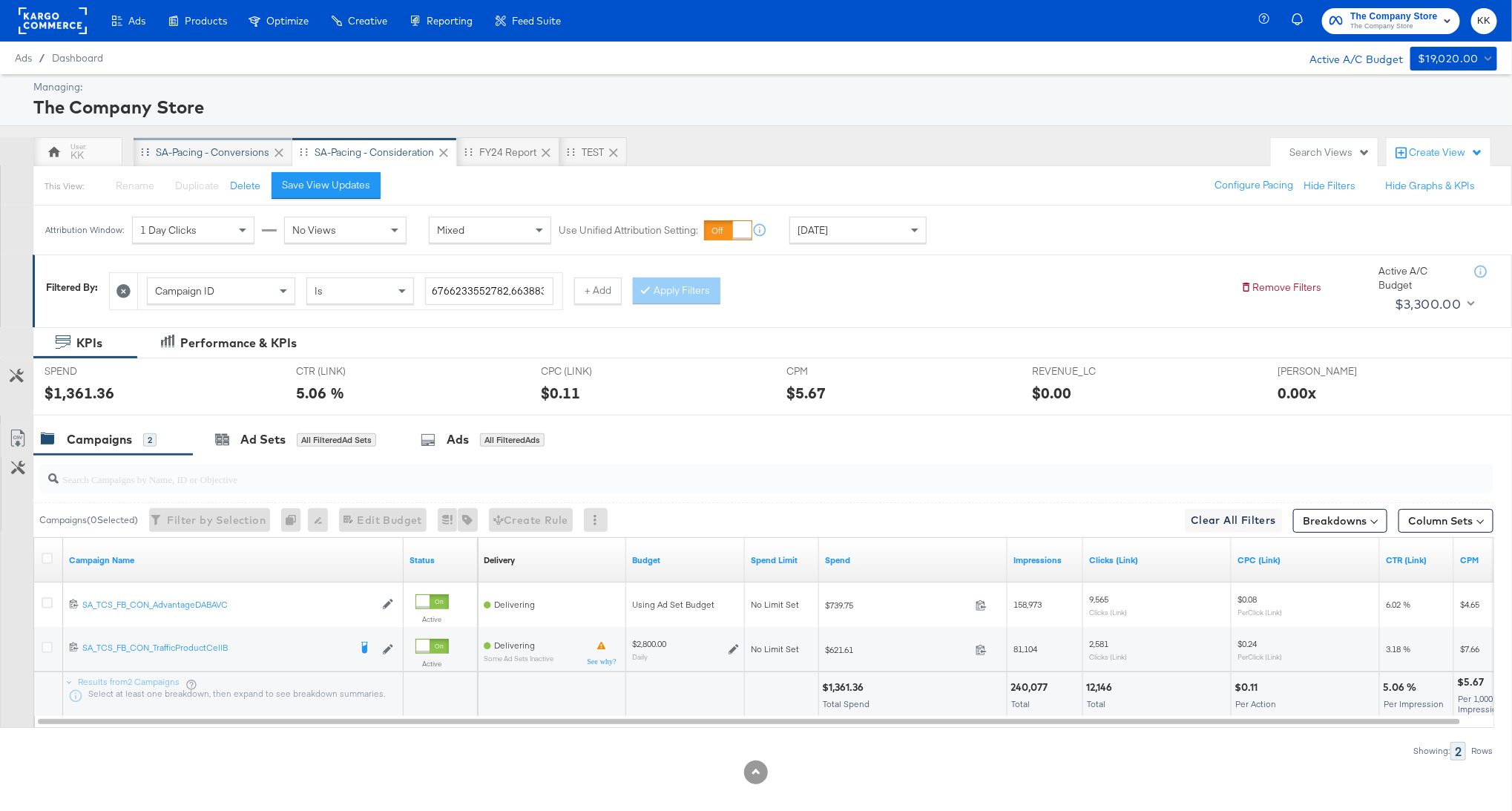
click at [209, 150] on div "SA-Pacing - Conversions" at bounding box center [212, 152] width 113 height 14
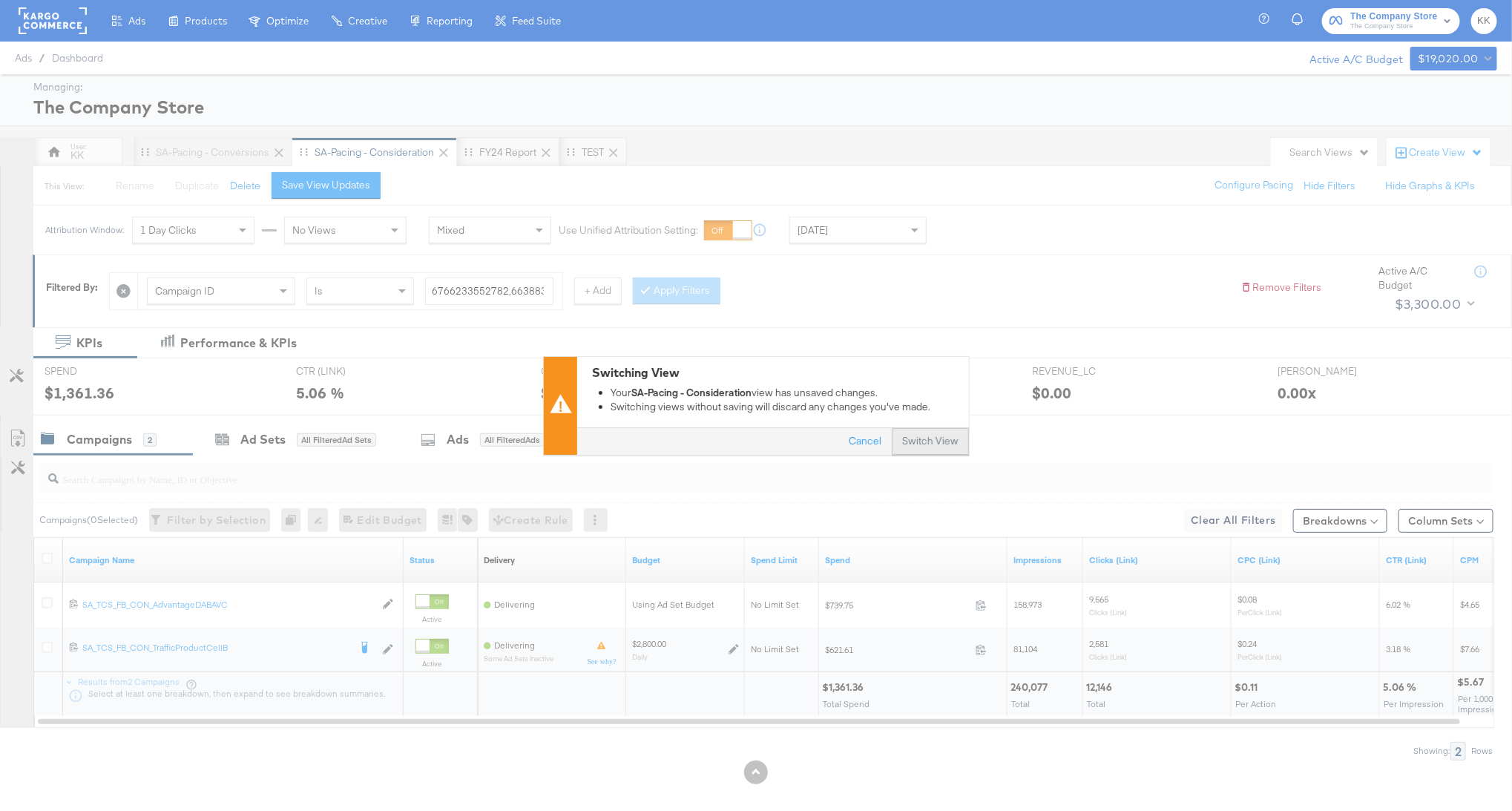
click at [925, 439] on button "Switch View" at bounding box center [930, 442] width 77 height 27
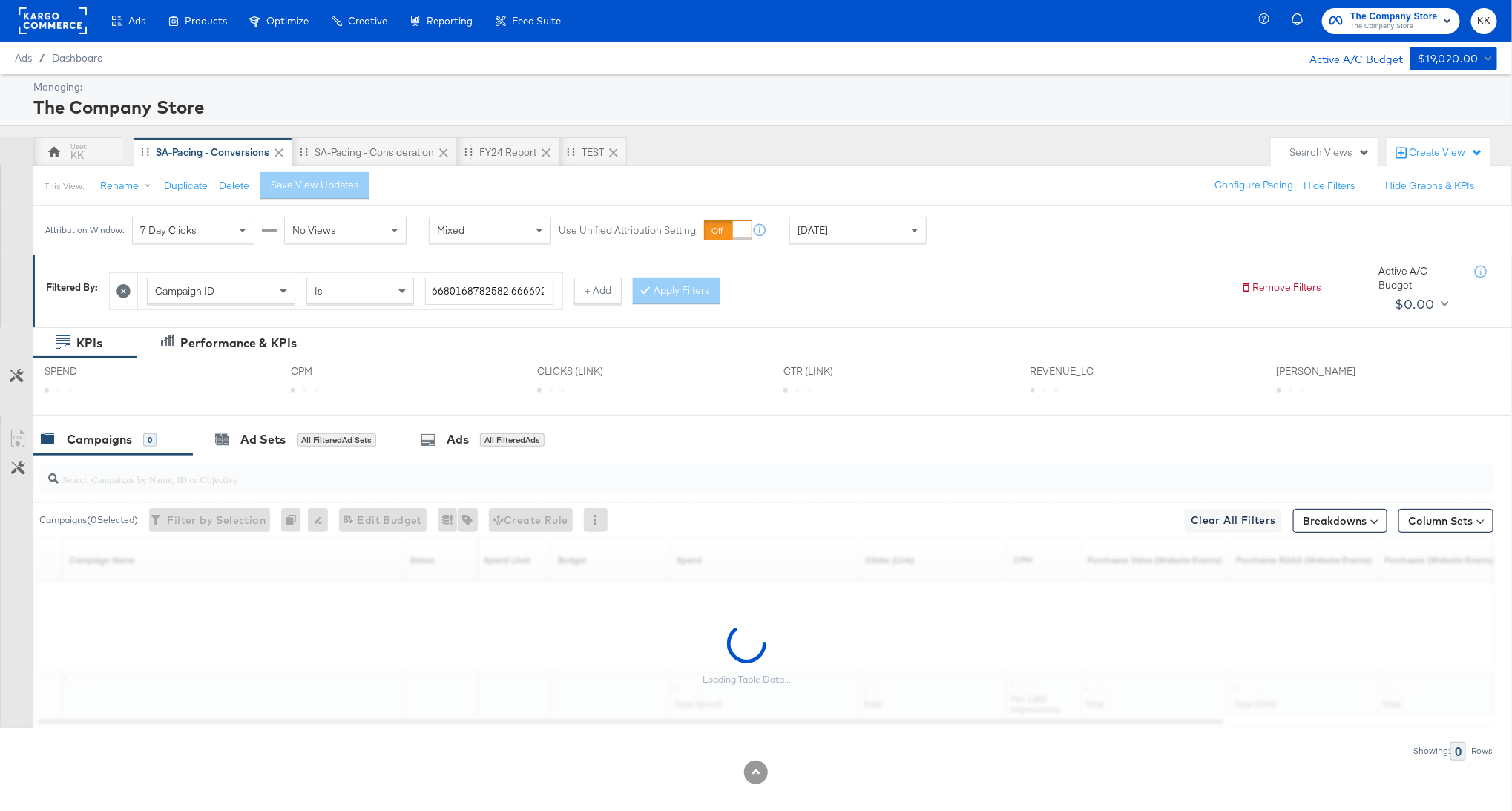
click at [856, 232] on div "[DATE]" at bounding box center [858, 230] width 136 height 25
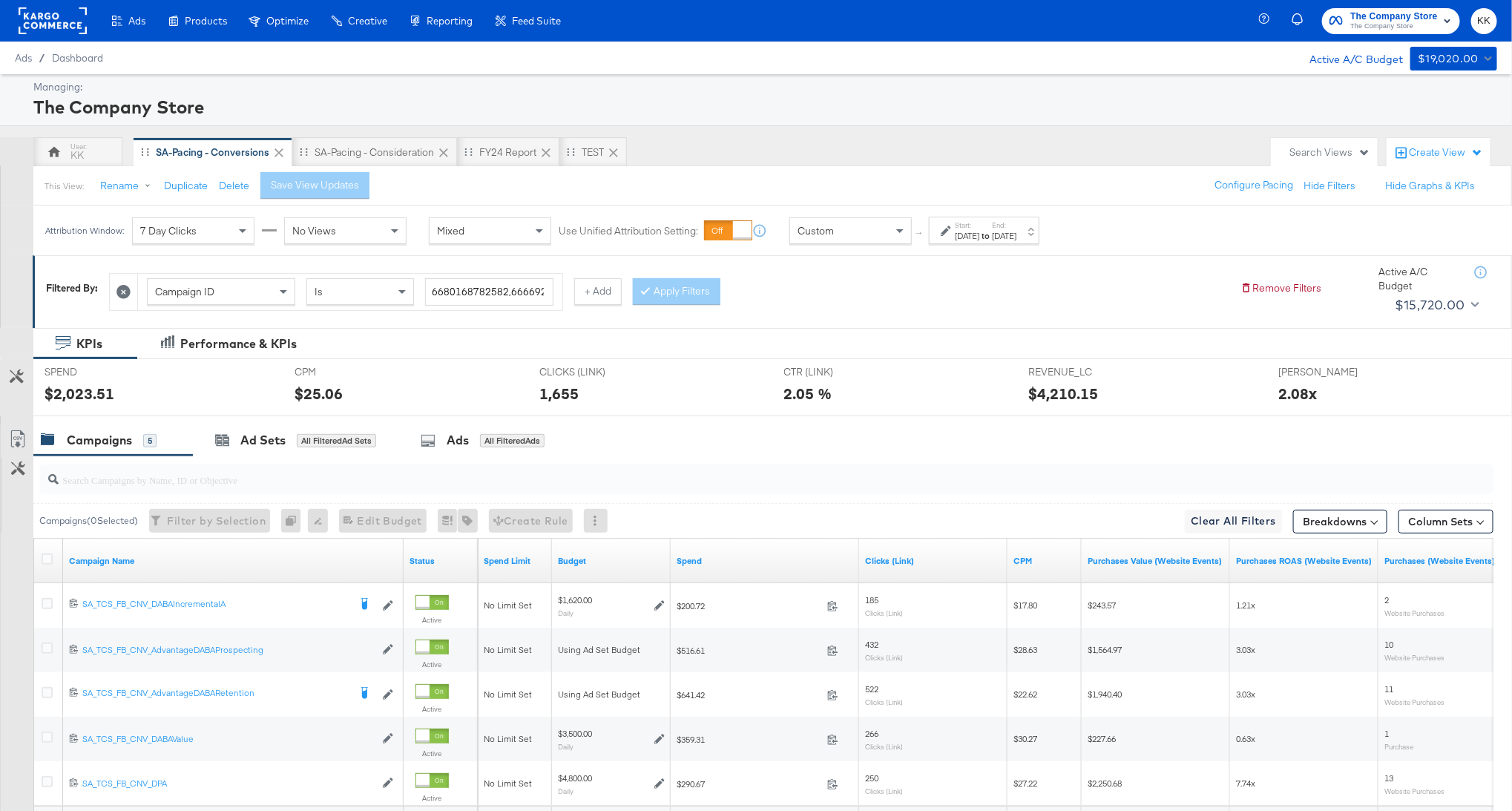
click at [962, 238] on div "[DATE]" at bounding box center [966, 236] width 24 height 12
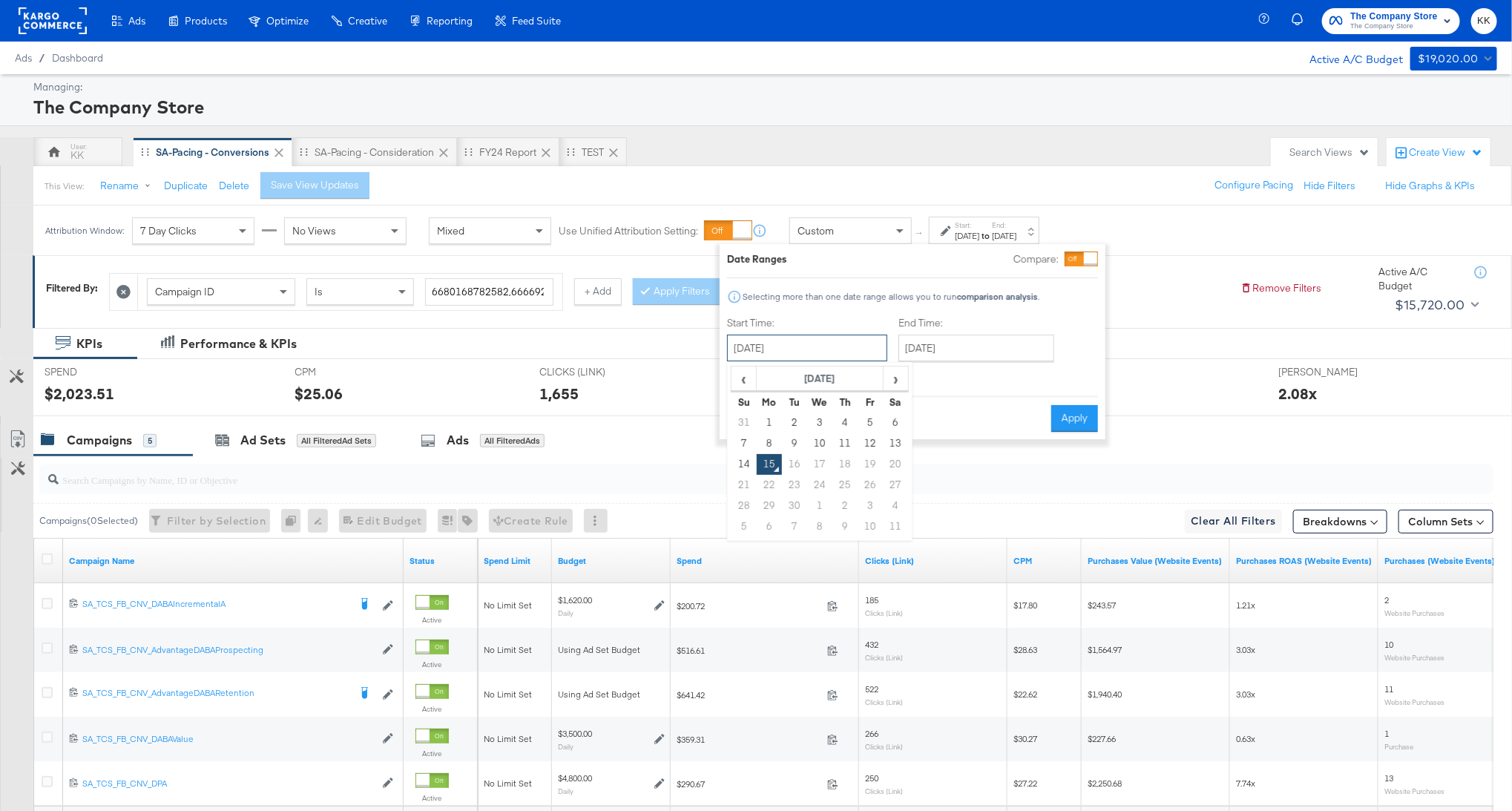
click at [787, 353] on input "[DATE]" at bounding box center [807, 348] width 160 height 27
click at [761, 422] on td "1" at bounding box center [769, 422] width 25 height 21
type input "[DATE]"
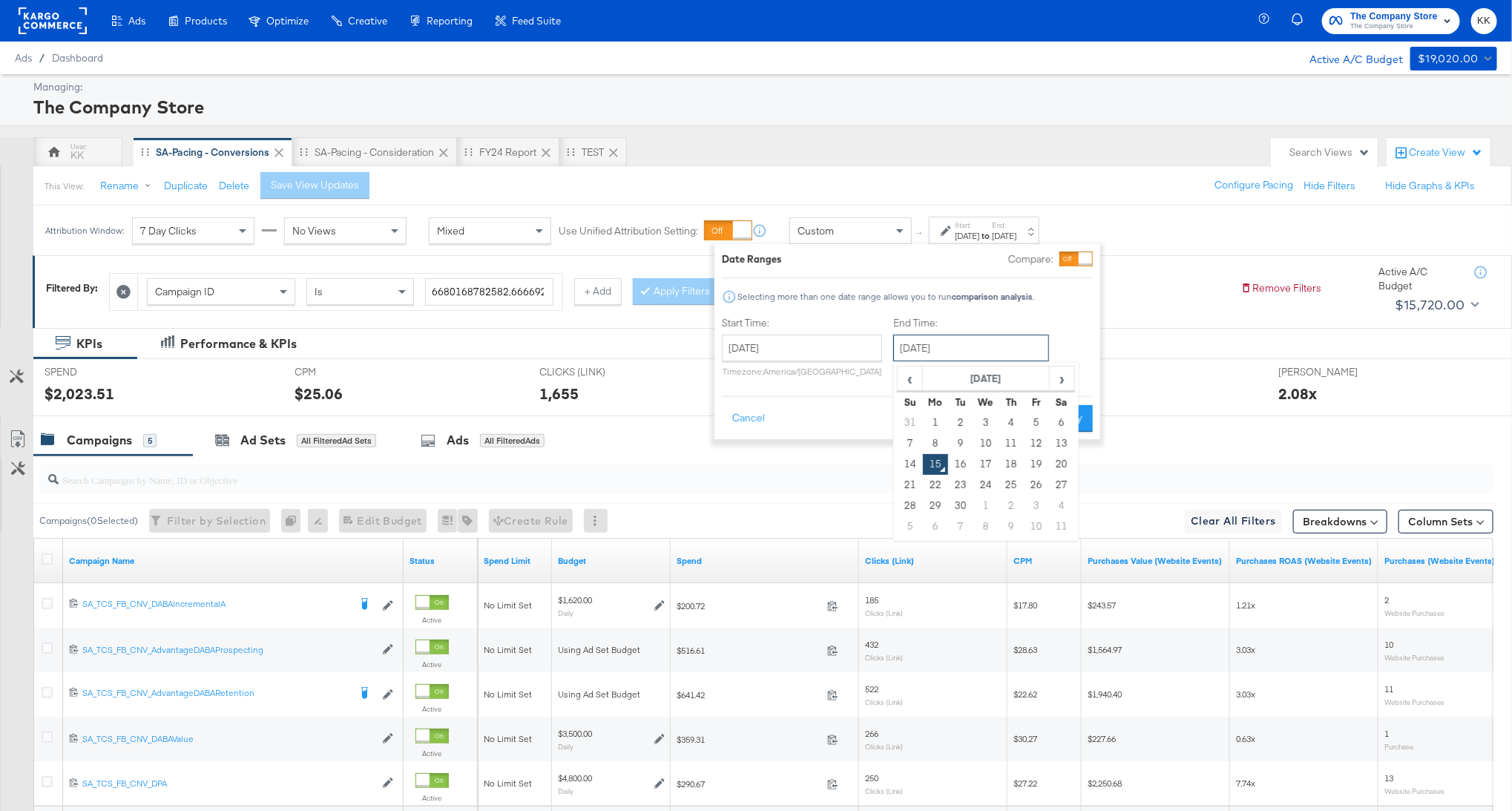
click at [984, 347] on input "[DATE]" at bounding box center [971, 348] width 156 height 27
click at [905, 468] on td "14" at bounding box center [910, 464] width 25 height 21
type input "[DATE]"
click at [1086, 400] on div "Cancel Apply" at bounding box center [908, 413] width 371 height 36
click at [1086, 402] on div "Cancel Apply" at bounding box center [908, 413] width 371 height 36
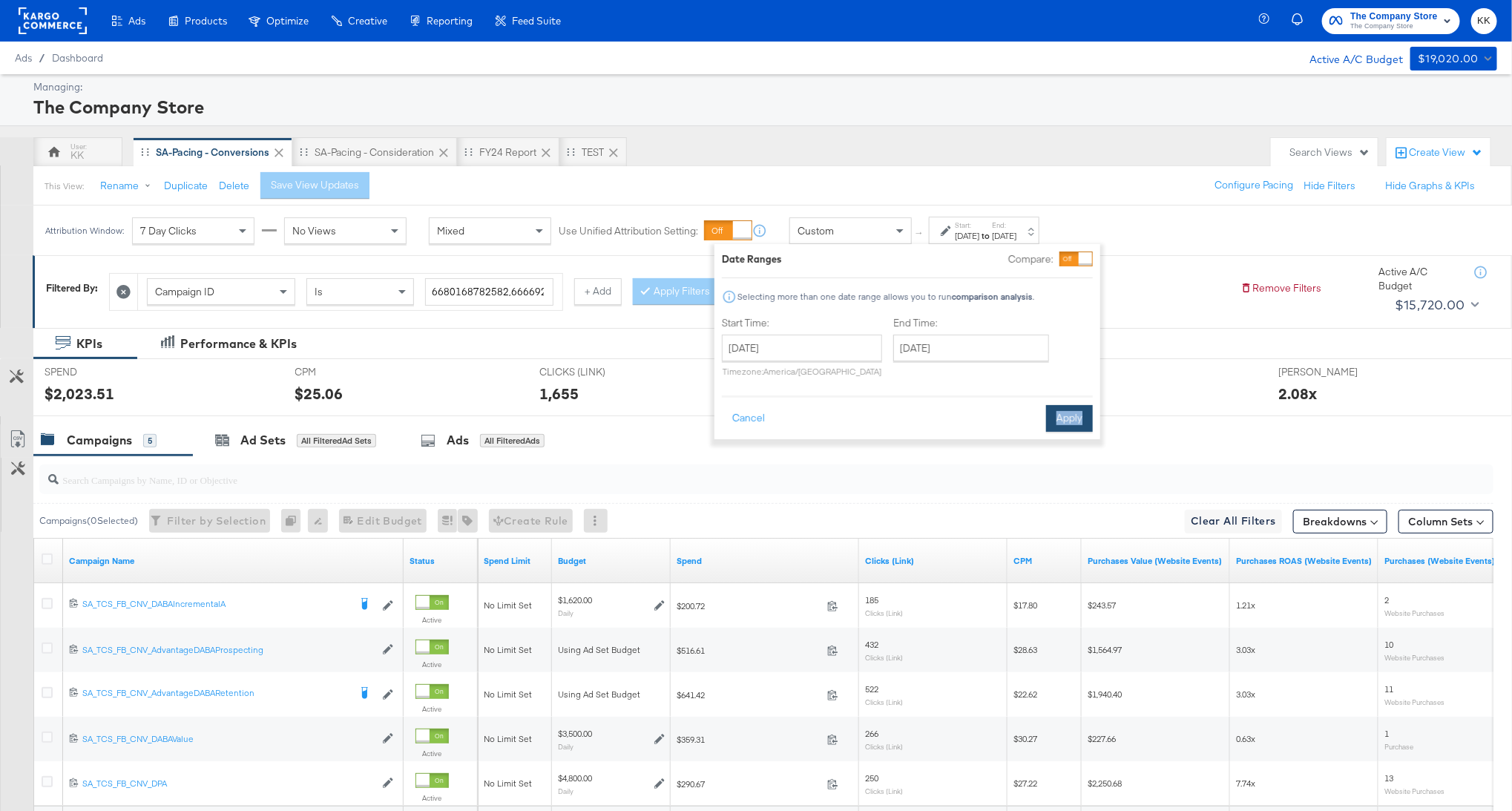
click at [1086, 406] on button "Apply" at bounding box center [1070, 419] width 47 height 27
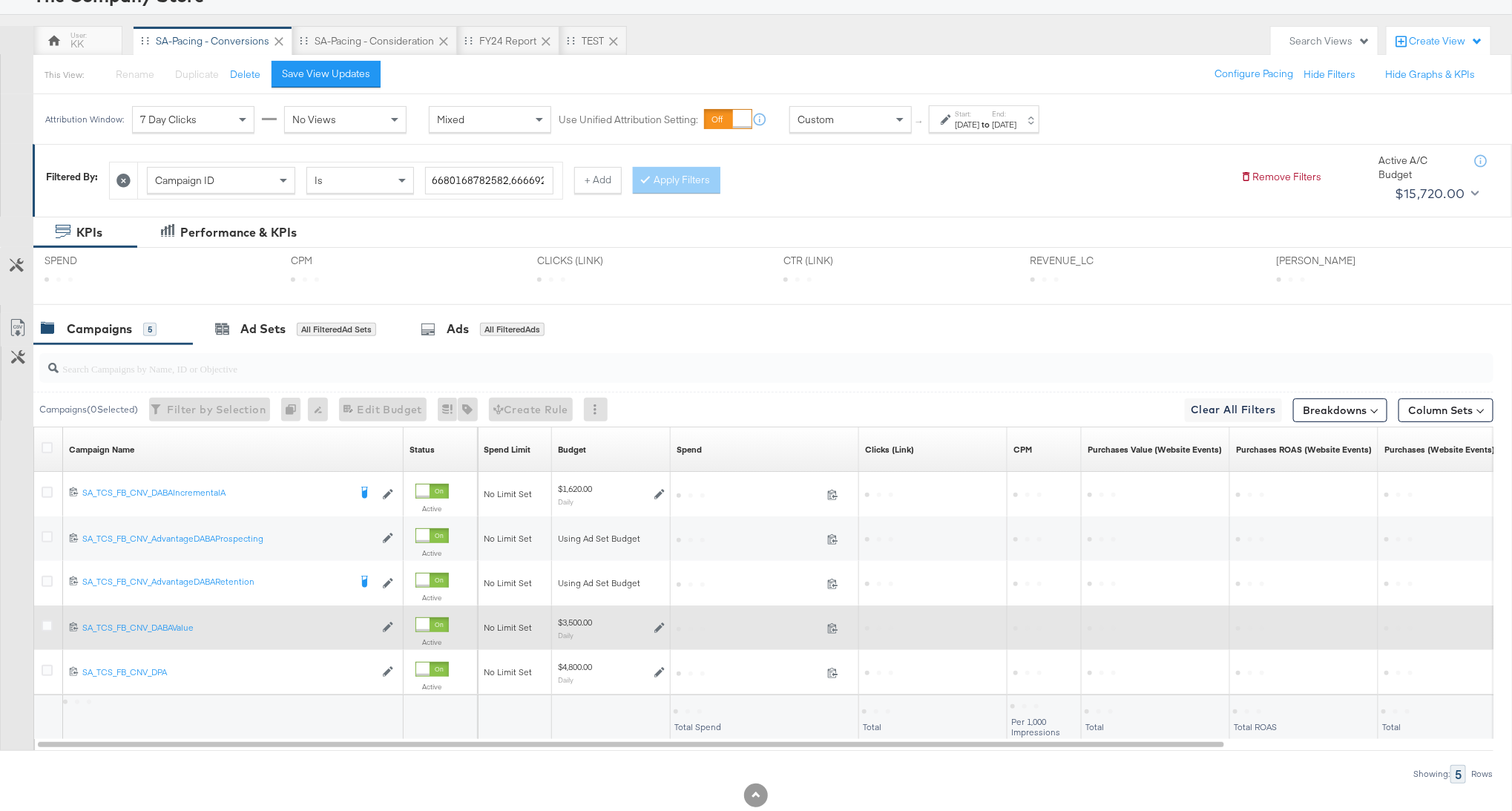
scroll to position [124, 0]
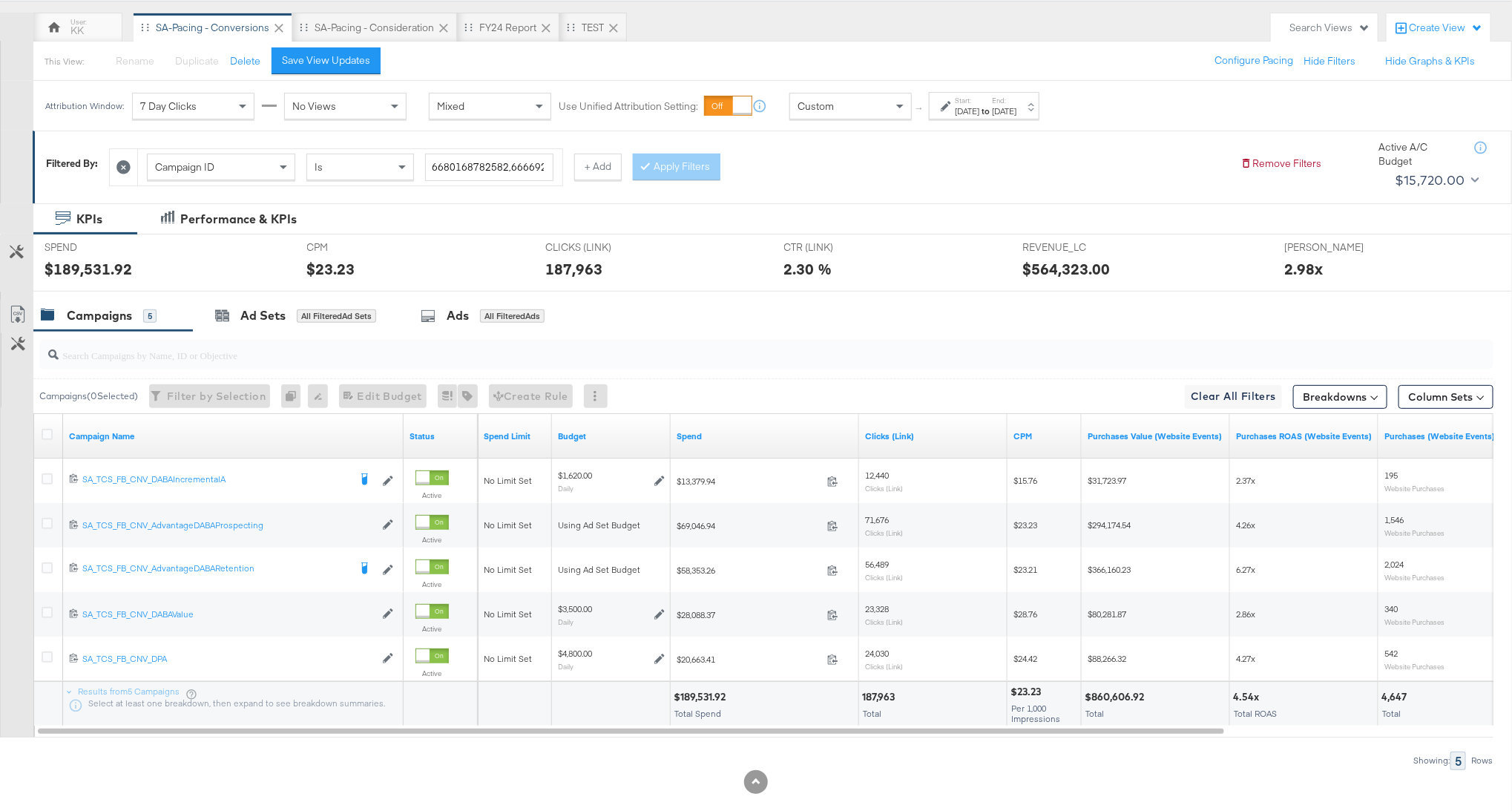
click at [703, 698] on div "$189,531.92" at bounding box center [701, 697] width 56 height 14
copy div "189,531.92"
click at [871, 106] on div "Custom" at bounding box center [850, 106] width 121 height 25
click at [871, 108] on div "Custom" at bounding box center [850, 106] width 121 height 25
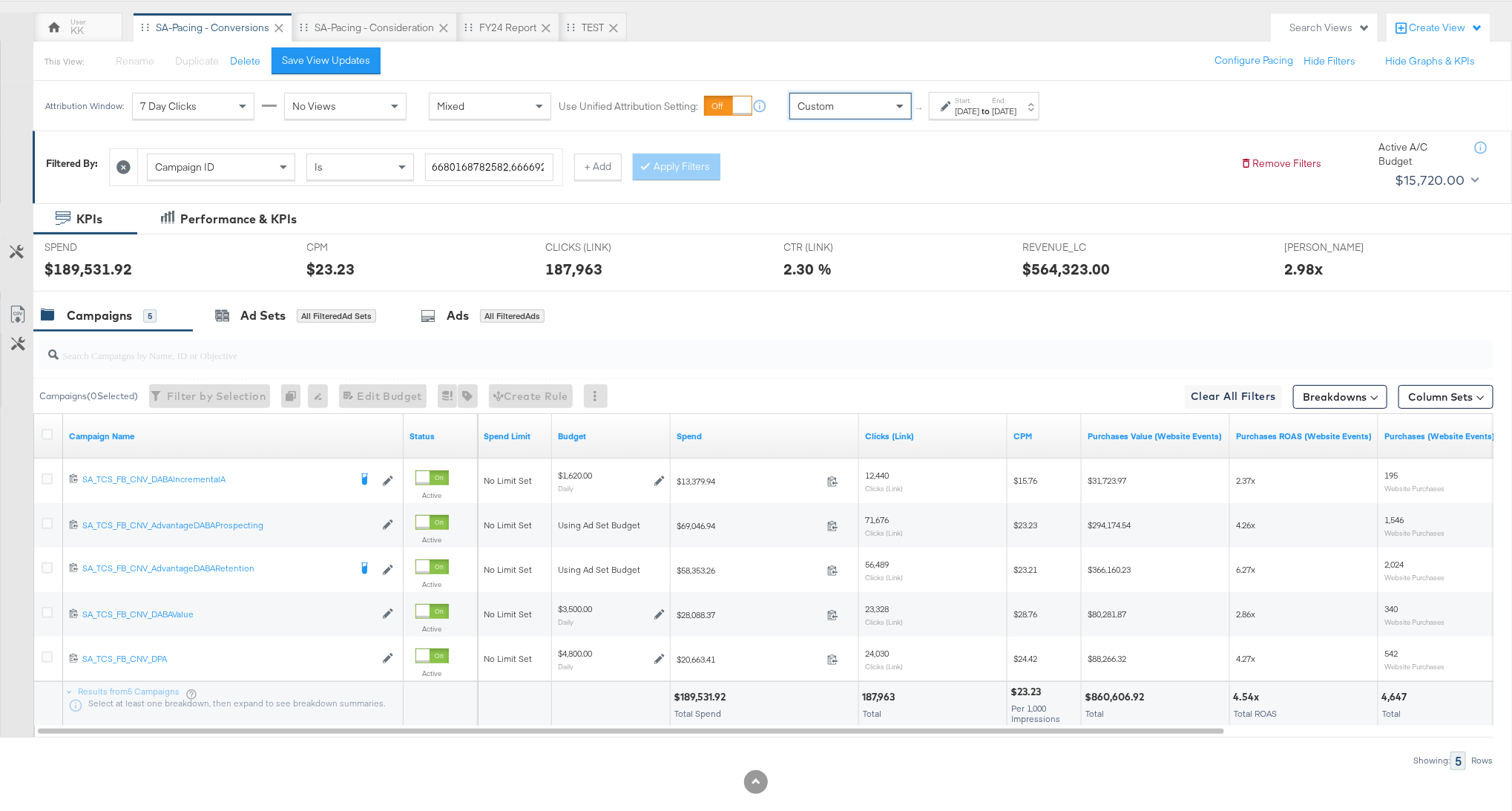
click at [903, 106] on span at bounding box center [902, 106] width 18 height 25
click at [903, 109] on span at bounding box center [902, 106] width 18 height 25
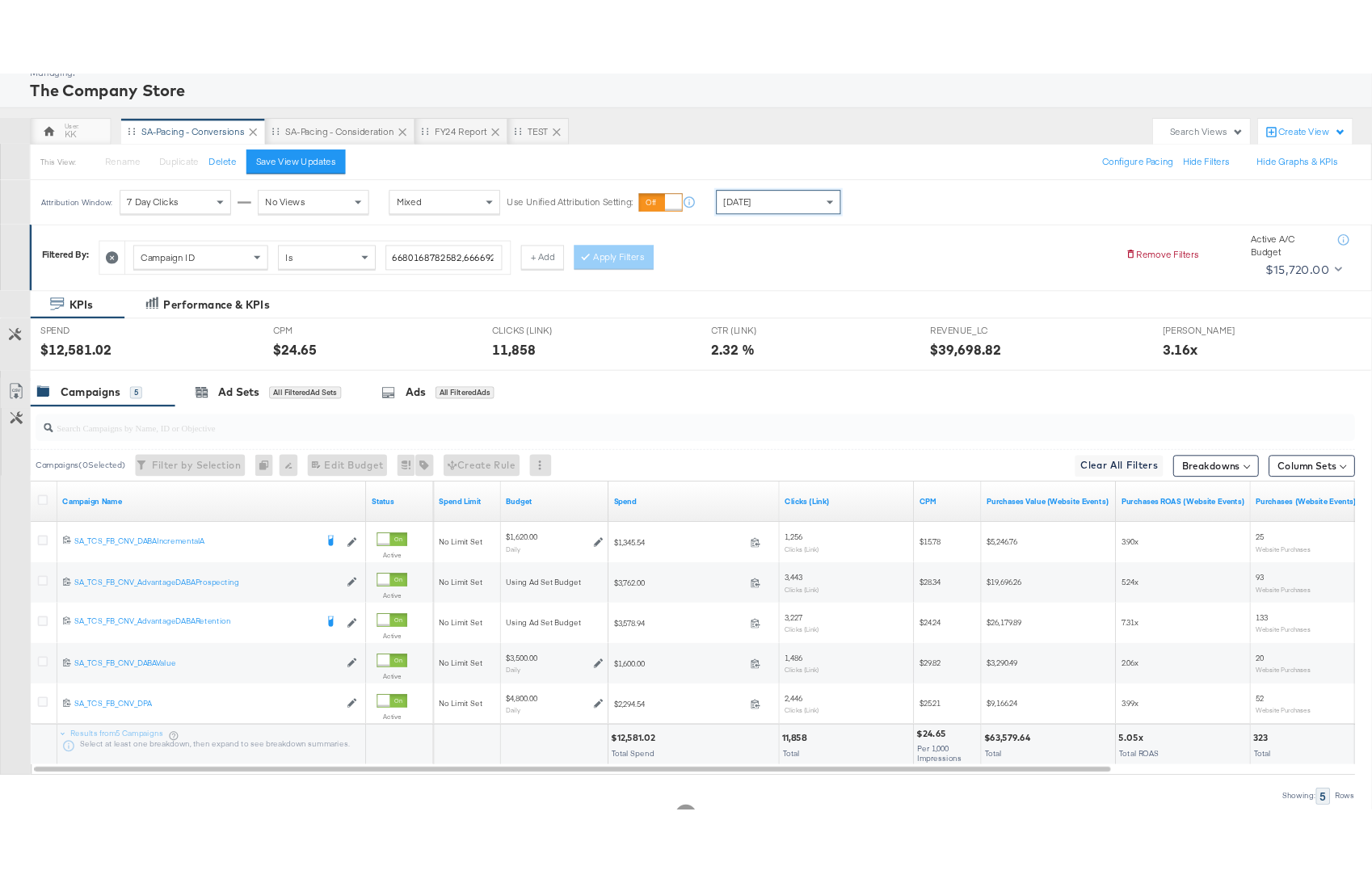
scroll to position [87, 0]
